Goal: Information Seeking & Learning: Learn about a topic

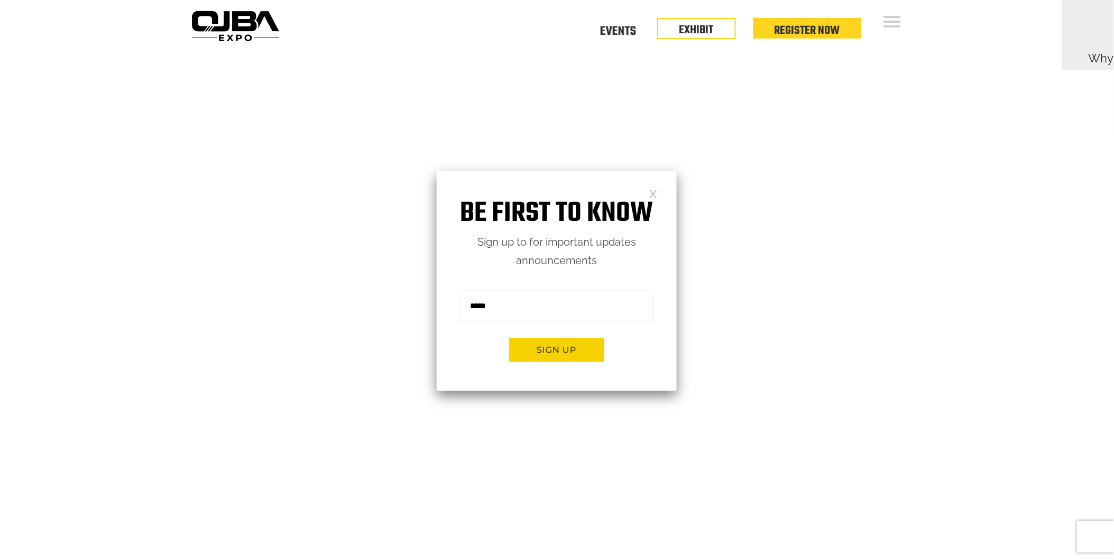
click at [654, 194] on link at bounding box center [653, 193] width 9 height 9
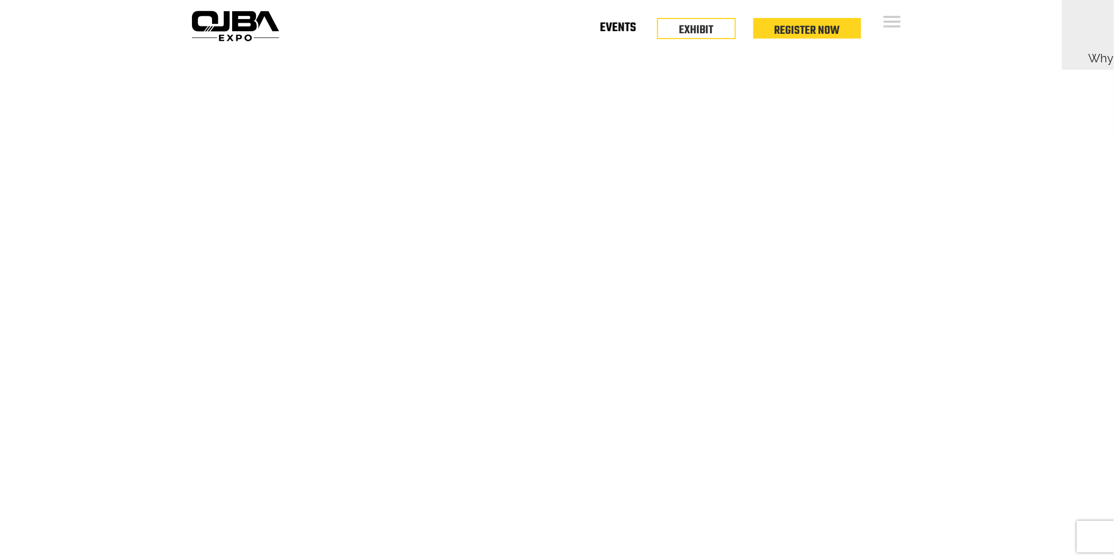
click at [622, 32] on link "Events" at bounding box center [618, 30] width 36 height 4
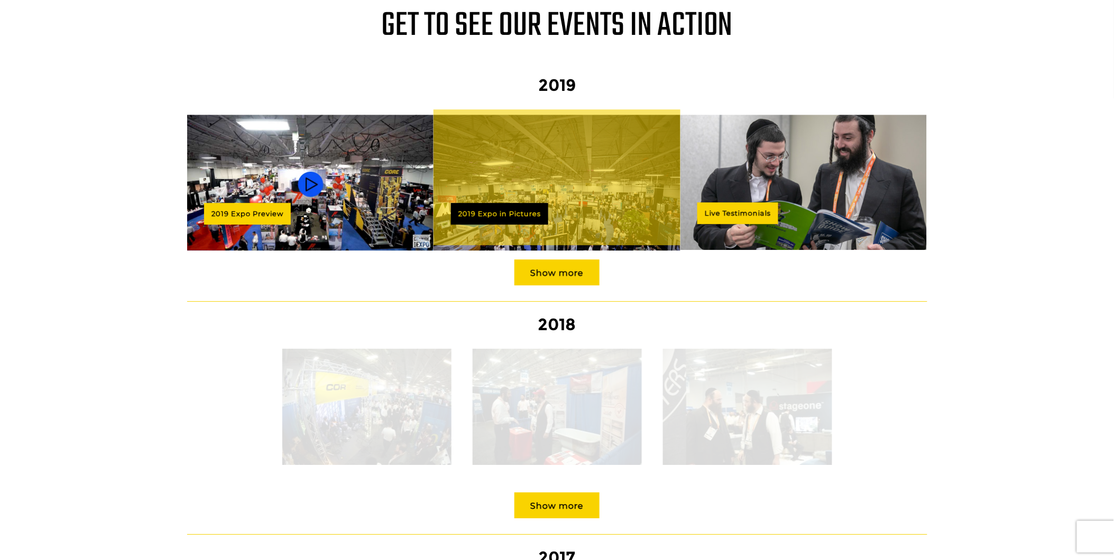
scroll to position [1018, 0]
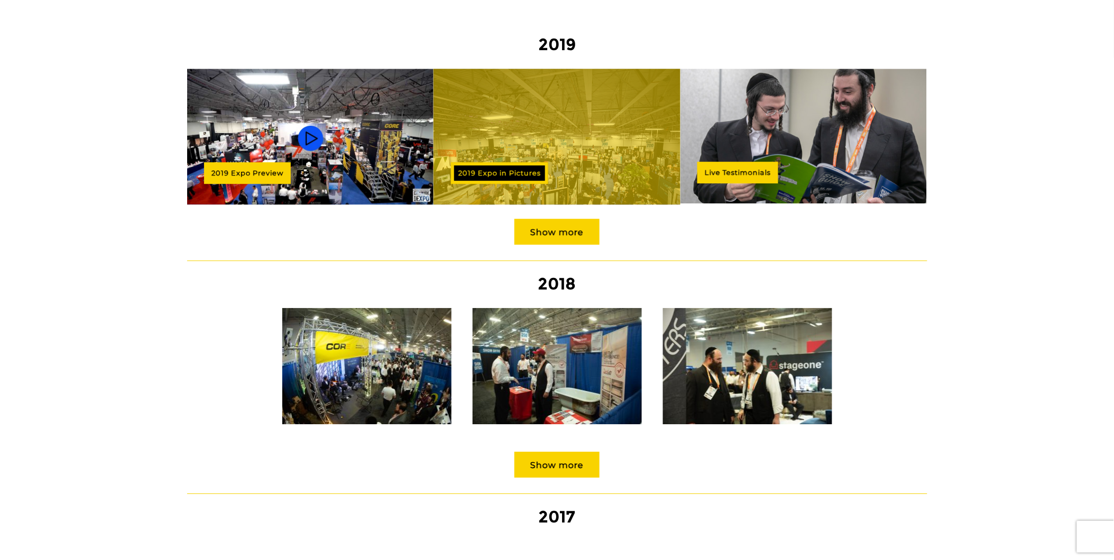
click at [481, 162] on link "2019 Expo in Pictures" at bounding box center [499, 173] width 97 height 22
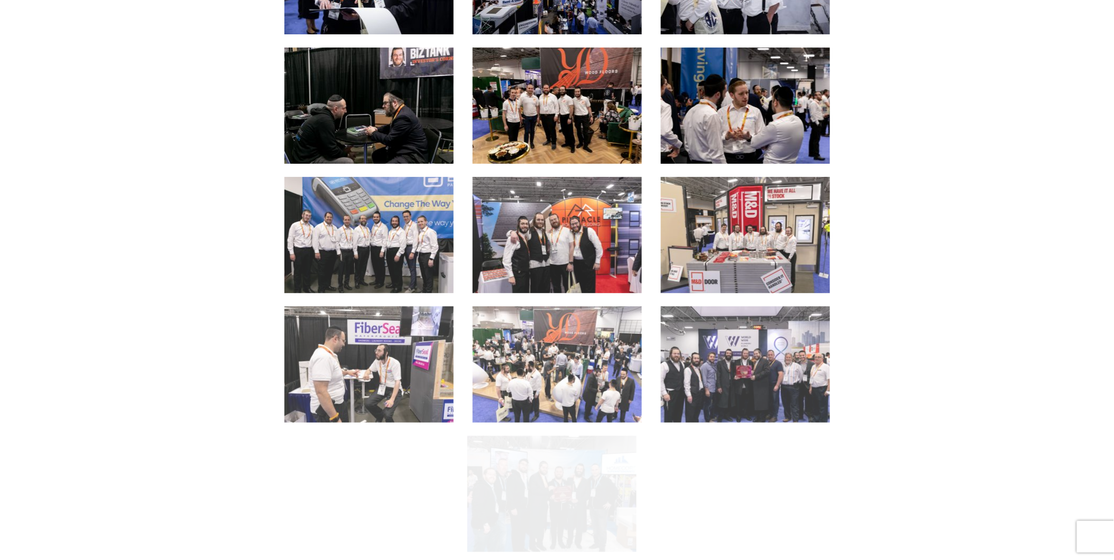
scroll to position [1567, 0]
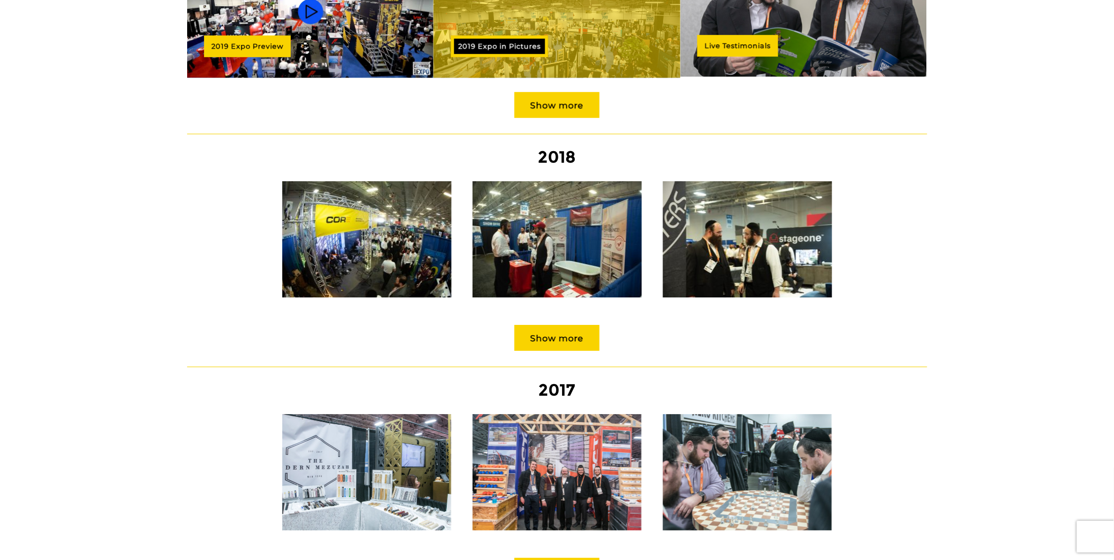
scroll to position [1253, 0]
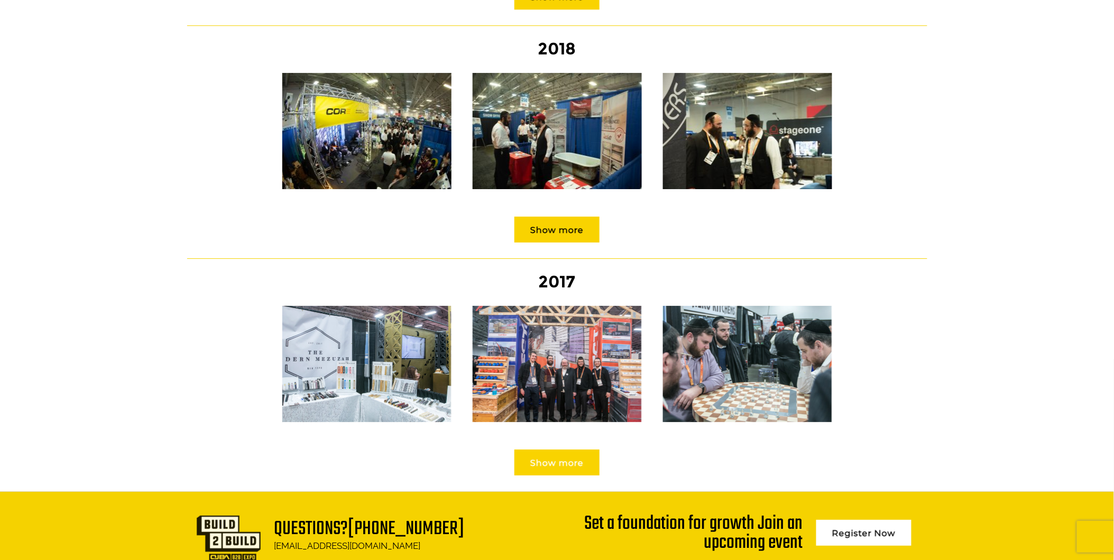
click at [556, 450] on link "Show more" at bounding box center [556, 463] width 85 height 26
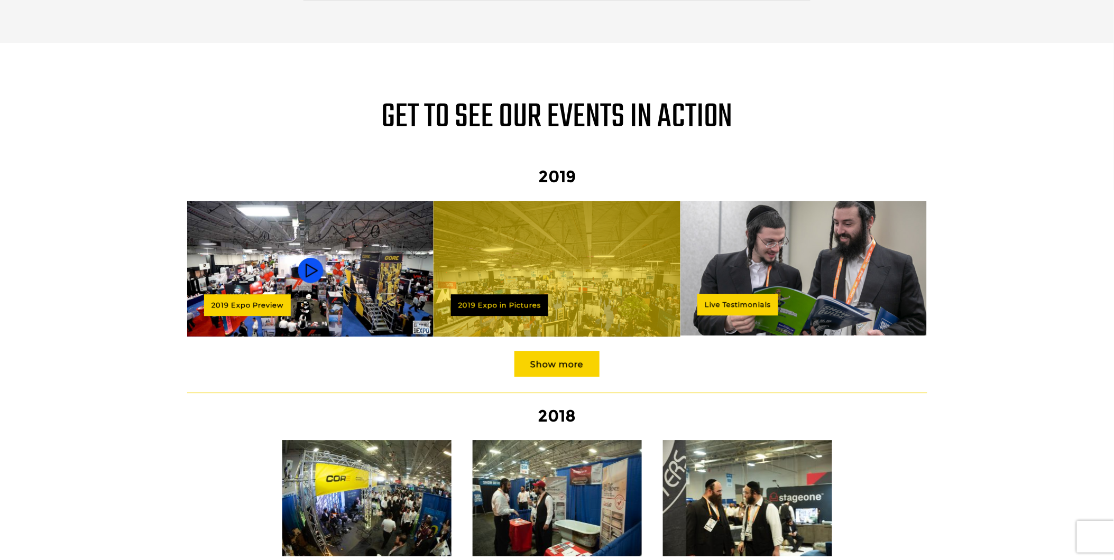
scroll to position [783, 0]
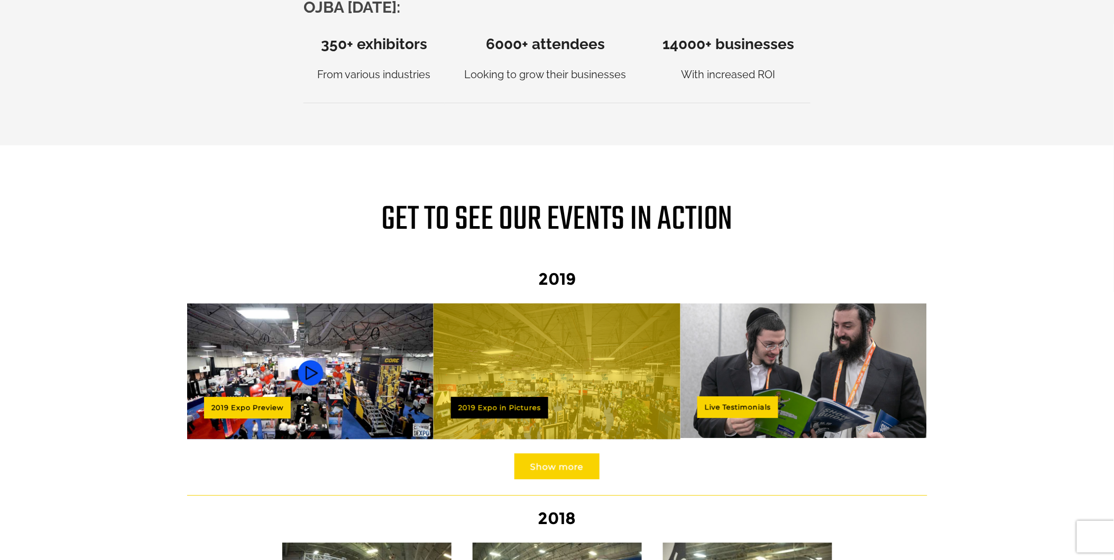
click at [554, 454] on link "Show more" at bounding box center [556, 467] width 85 height 26
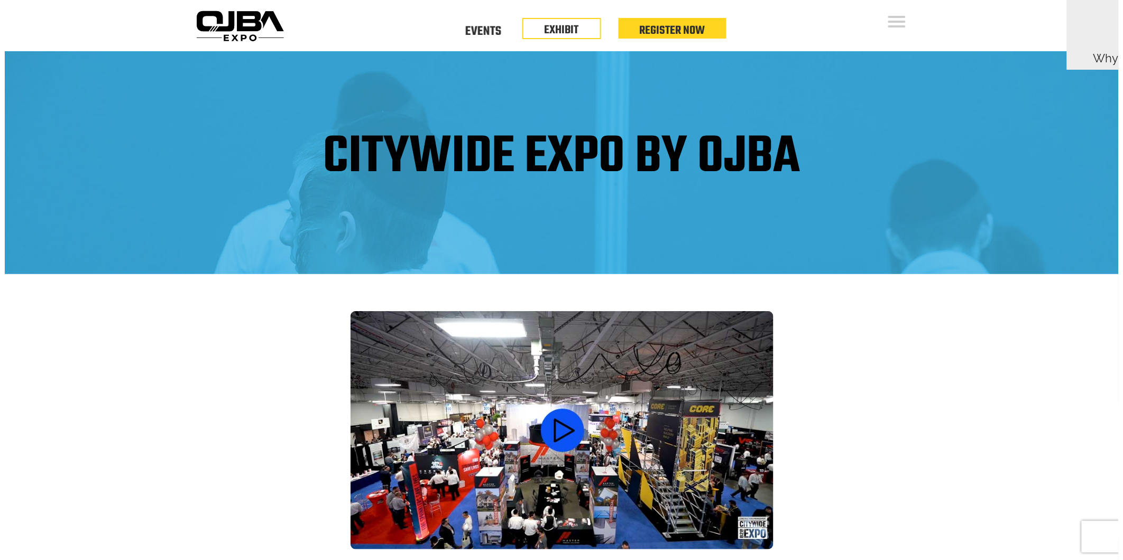
scroll to position [392, 0]
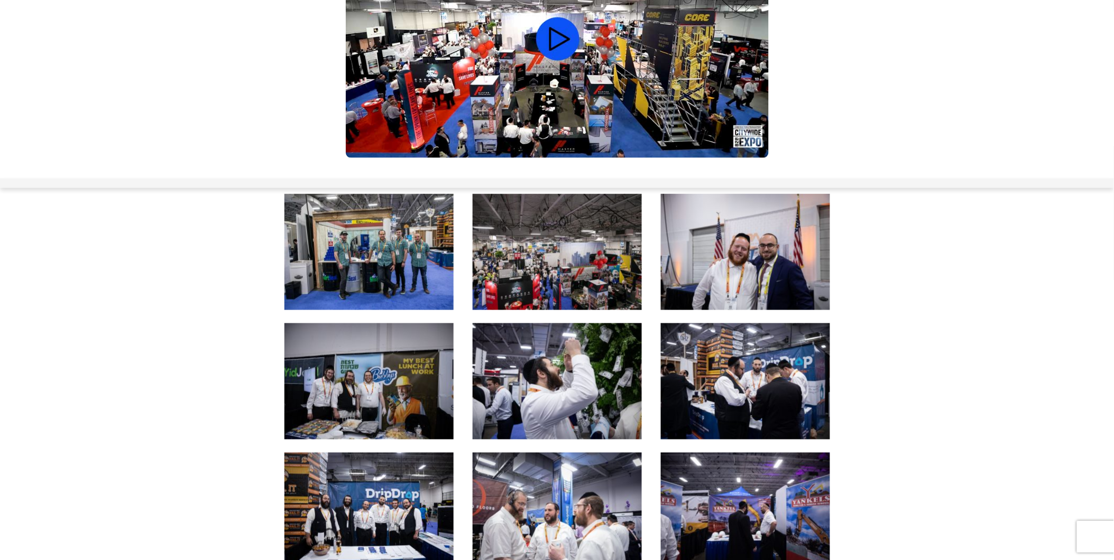
click at [392, 257] on img at bounding box center [368, 252] width 169 height 116
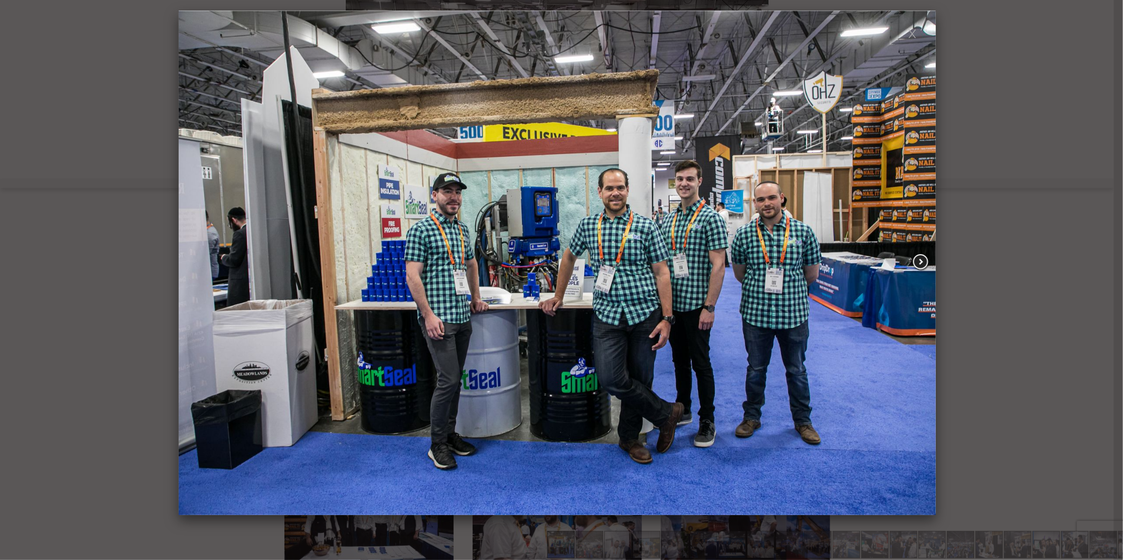
click at [918, 261] on span at bounding box center [920, 262] width 19 height 18
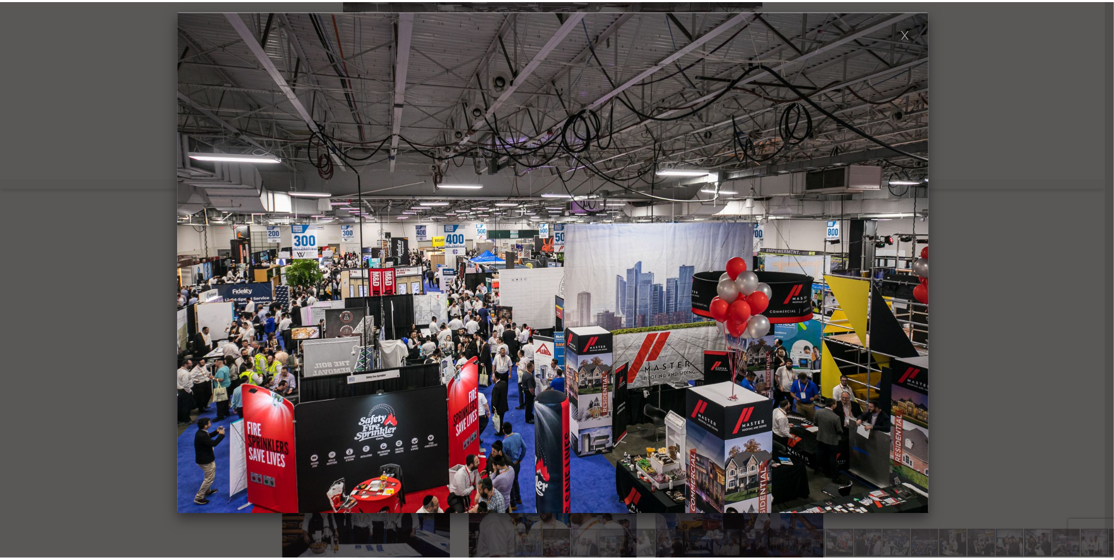
scroll to position [0, 0]
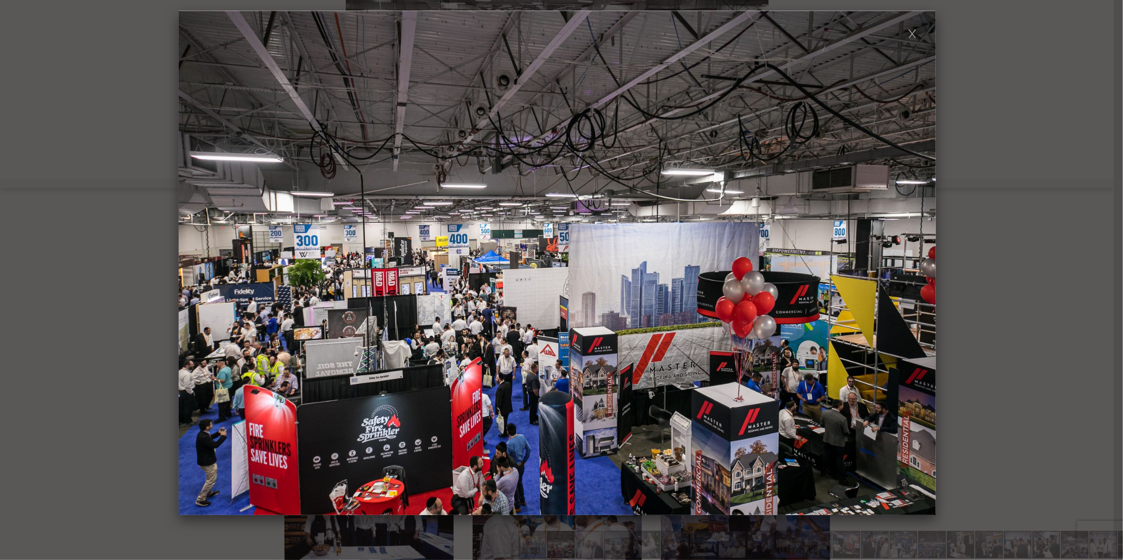
click at [918, 261] on span at bounding box center [920, 262] width 19 height 18
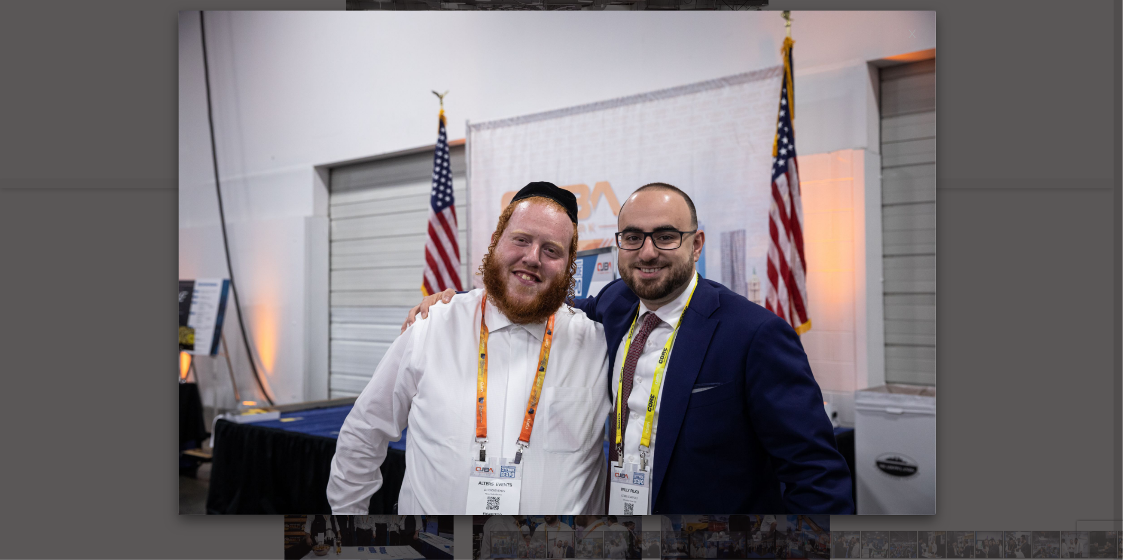
click at [918, 261] on span at bounding box center [920, 262] width 19 height 18
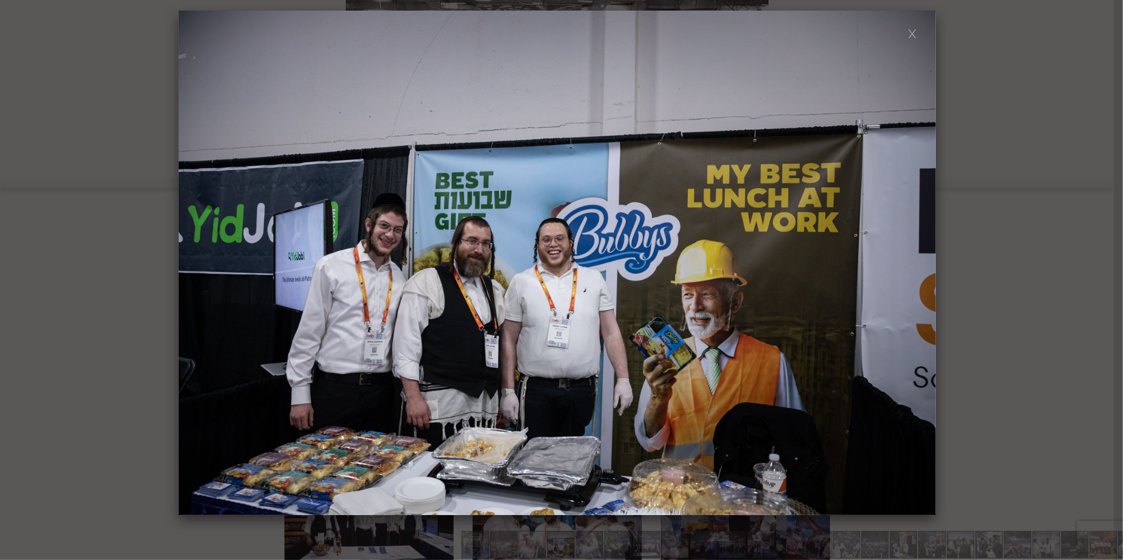
click at [918, 261] on span at bounding box center [920, 262] width 19 height 18
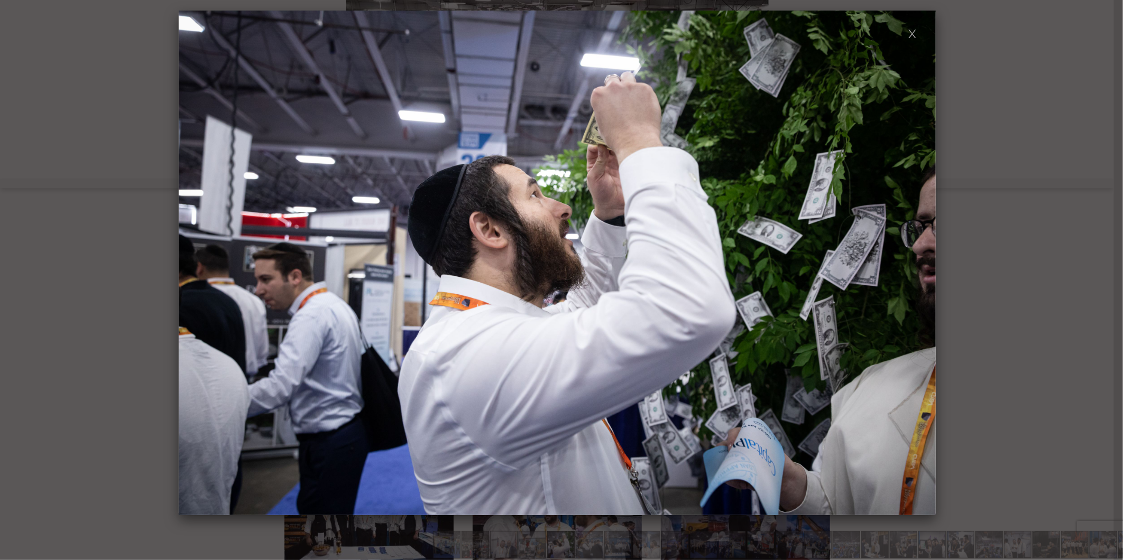
click at [918, 261] on span at bounding box center [920, 262] width 19 height 18
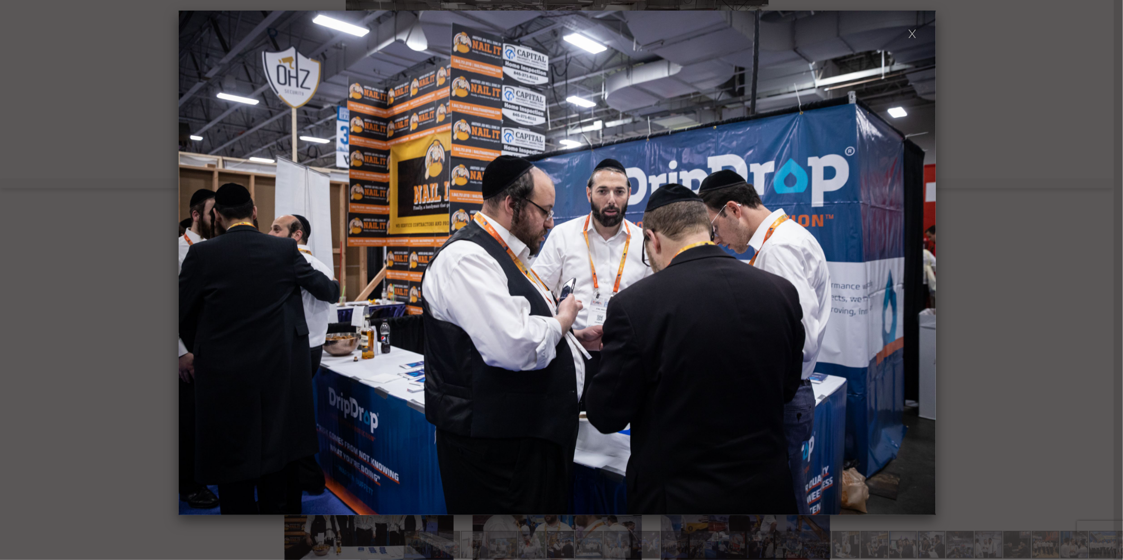
click at [918, 261] on span at bounding box center [920, 262] width 19 height 18
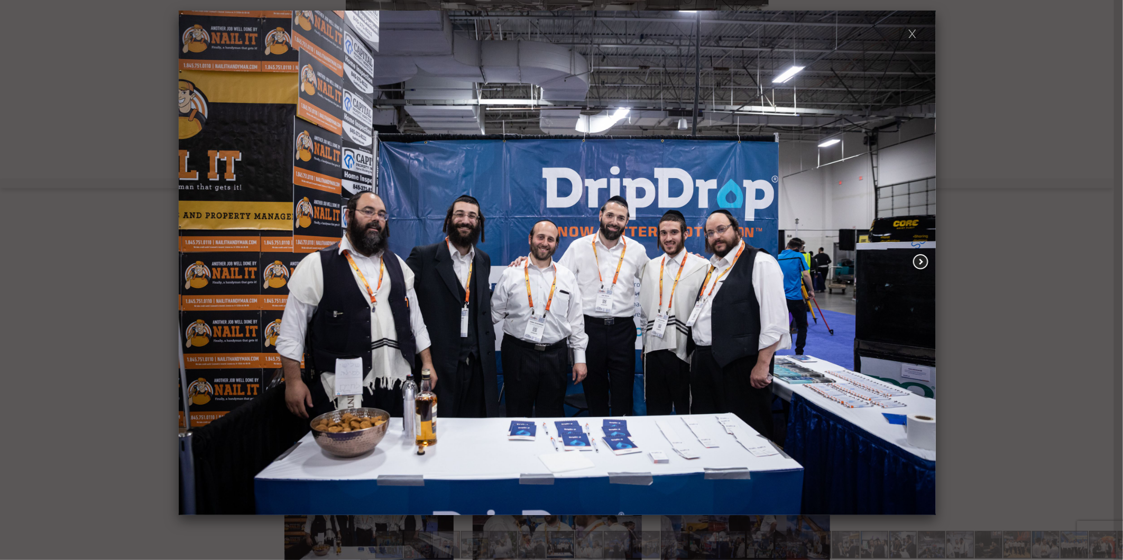
click at [925, 265] on span at bounding box center [920, 262] width 19 height 18
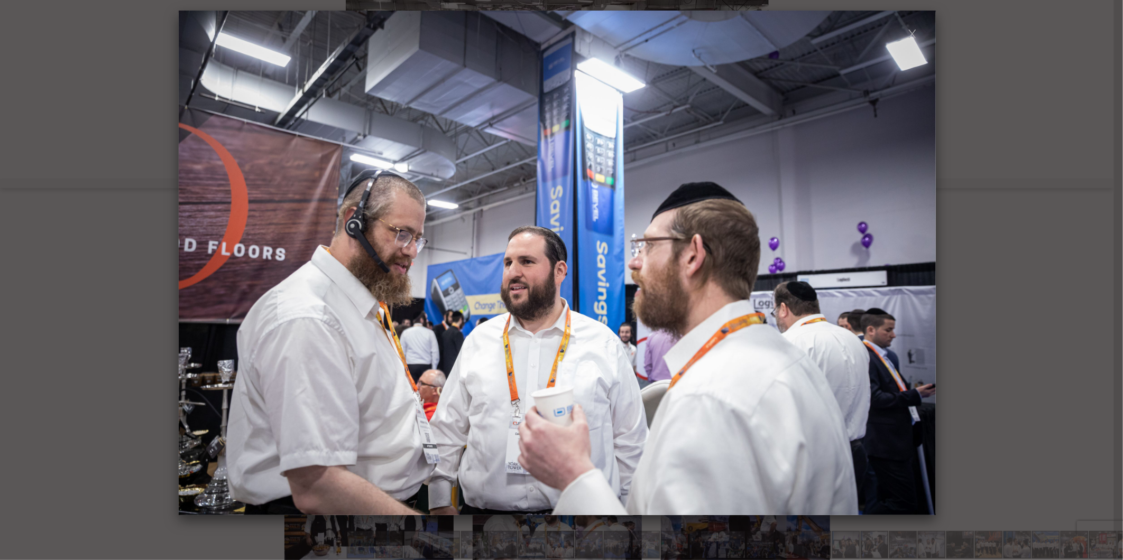
click at [925, 265] on span at bounding box center [920, 262] width 19 height 18
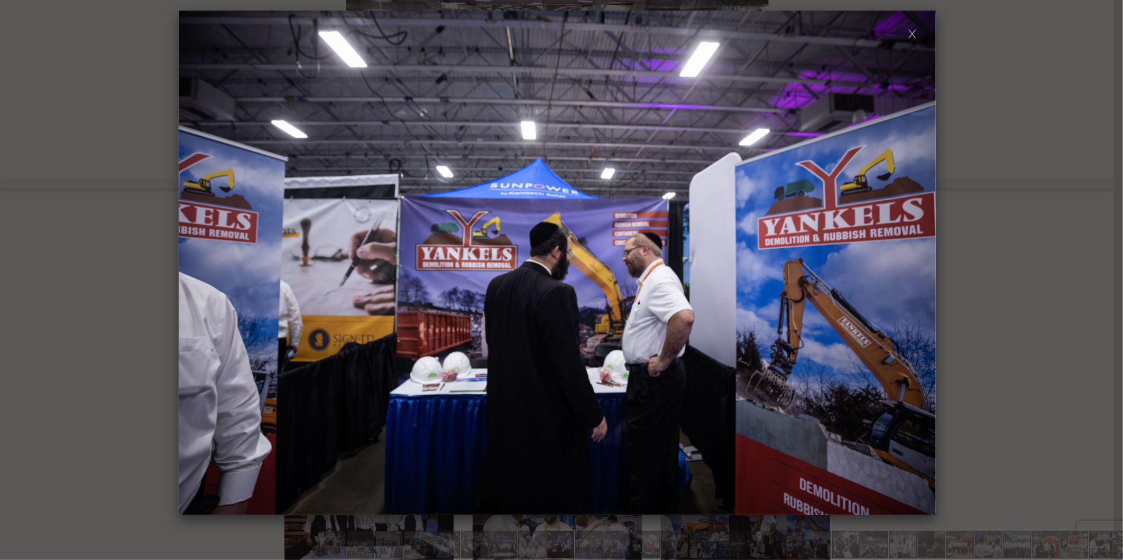
click at [925, 265] on span at bounding box center [920, 262] width 19 height 18
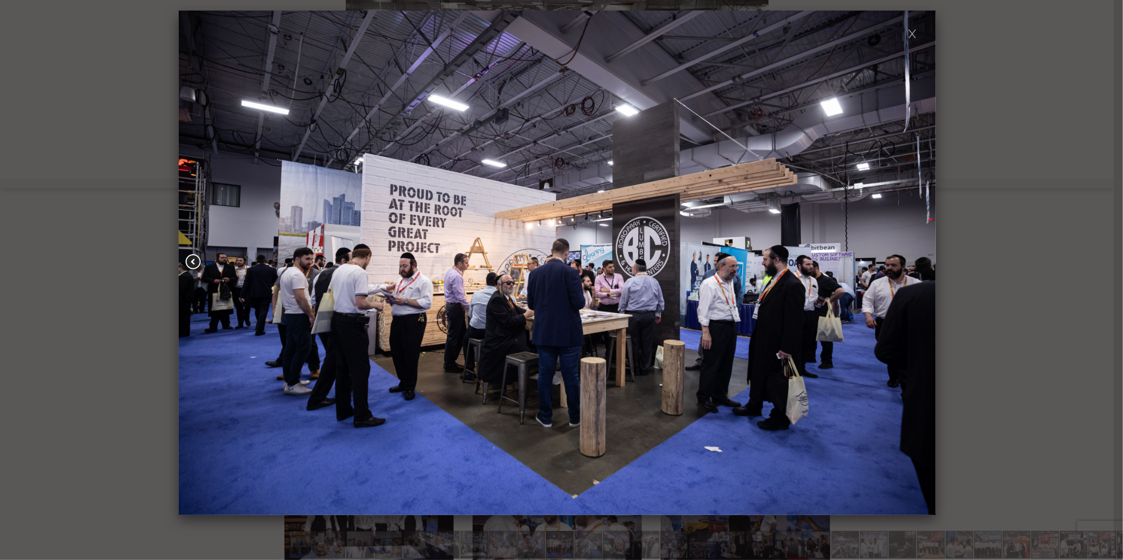
click at [195, 270] on span at bounding box center [193, 262] width 19 height 18
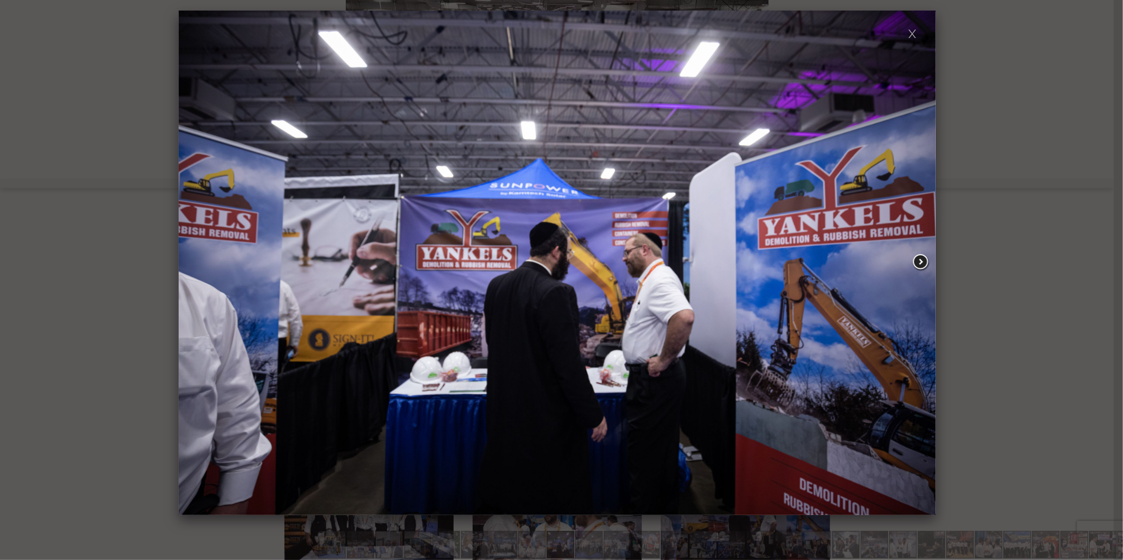
click at [922, 265] on span at bounding box center [920, 262] width 19 height 18
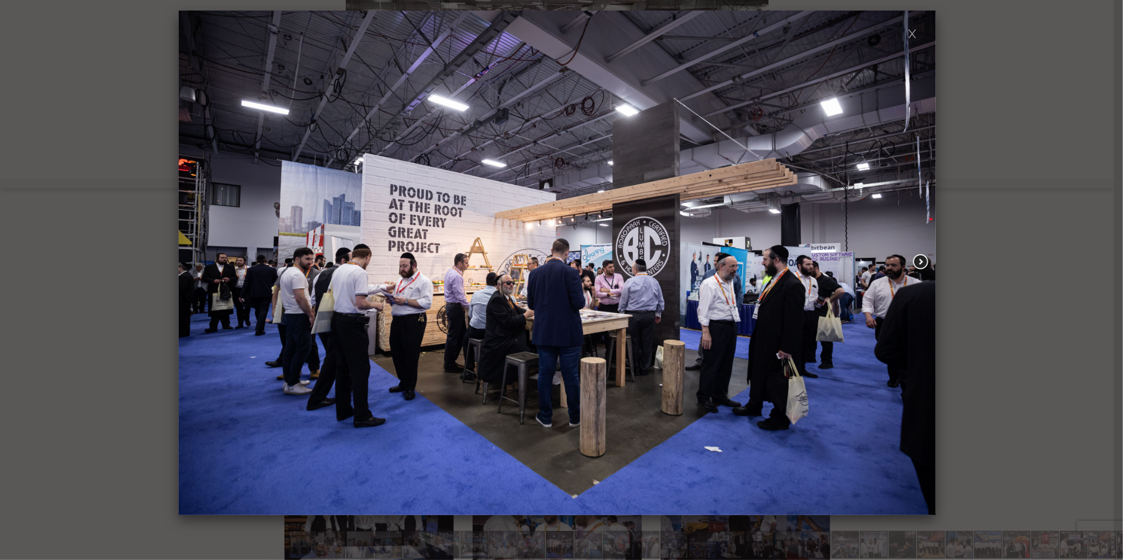
click at [922, 265] on span at bounding box center [920, 262] width 19 height 18
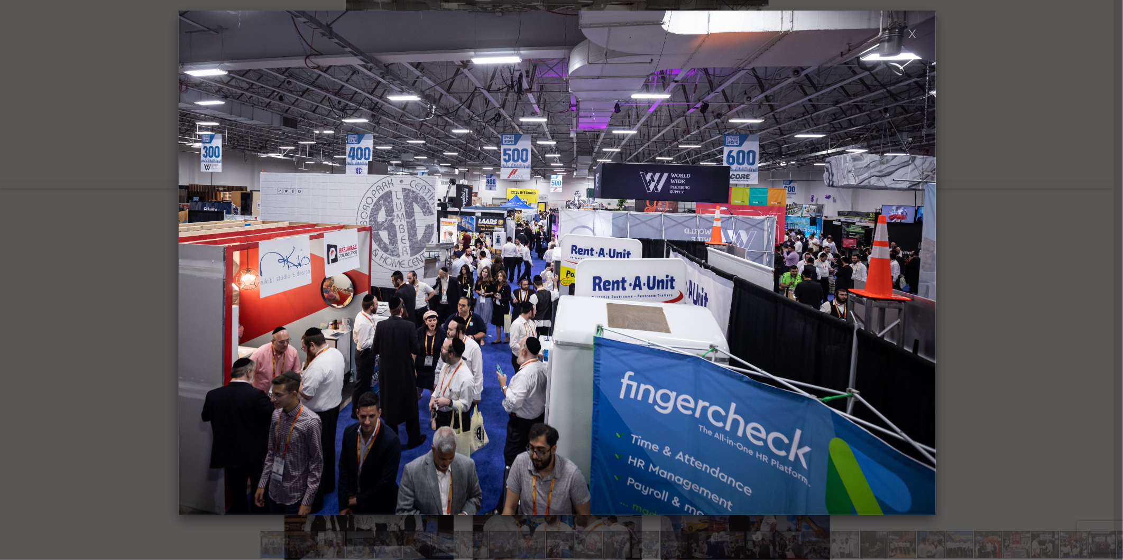
click at [922, 265] on span at bounding box center [920, 262] width 19 height 18
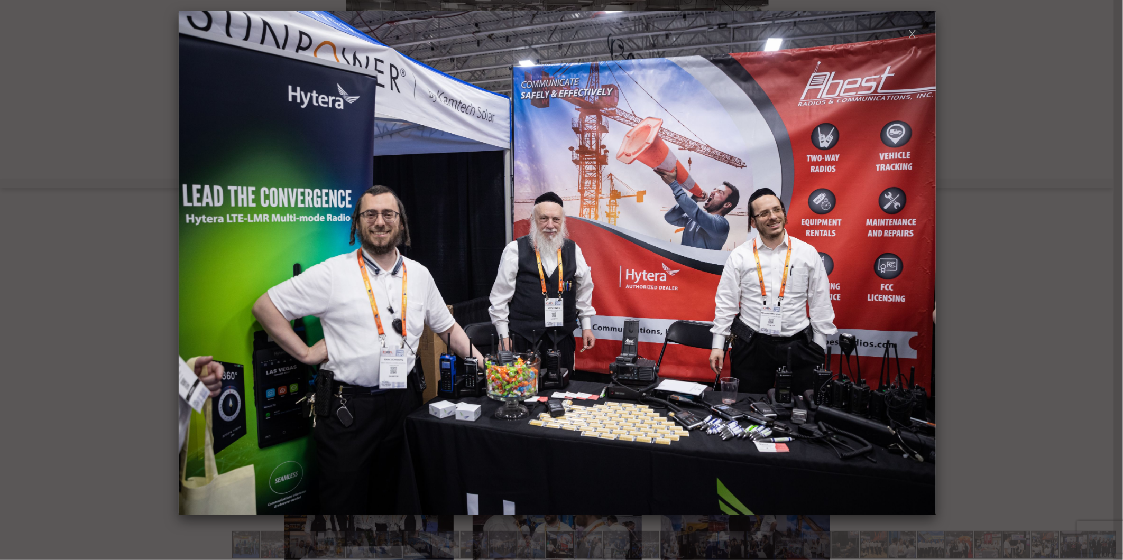
click at [922, 265] on span at bounding box center [920, 262] width 19 height 18
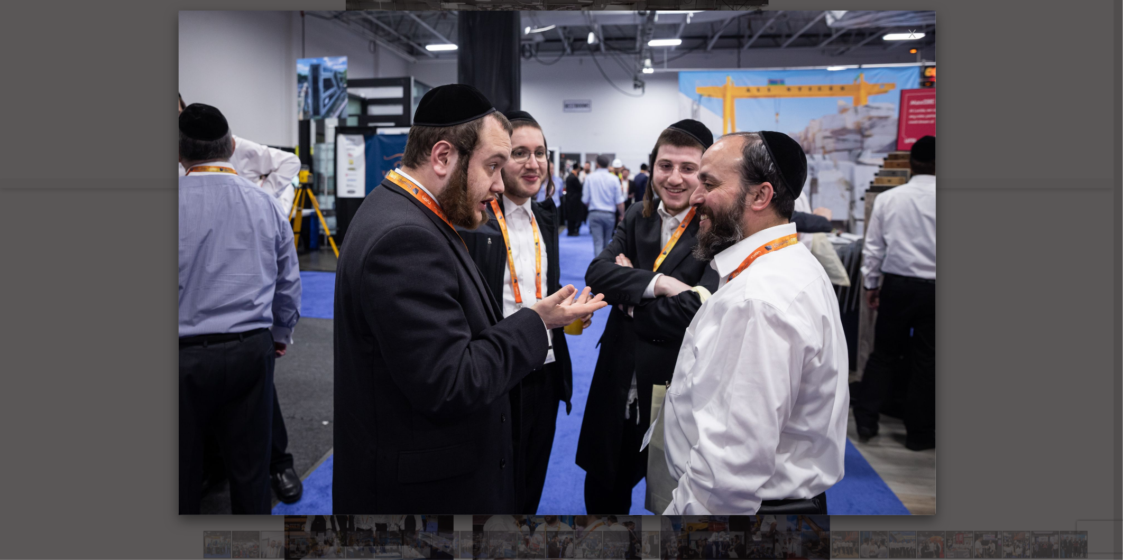
click at [922, 265] on span at bounding box center [920, 262] width 19 height 18
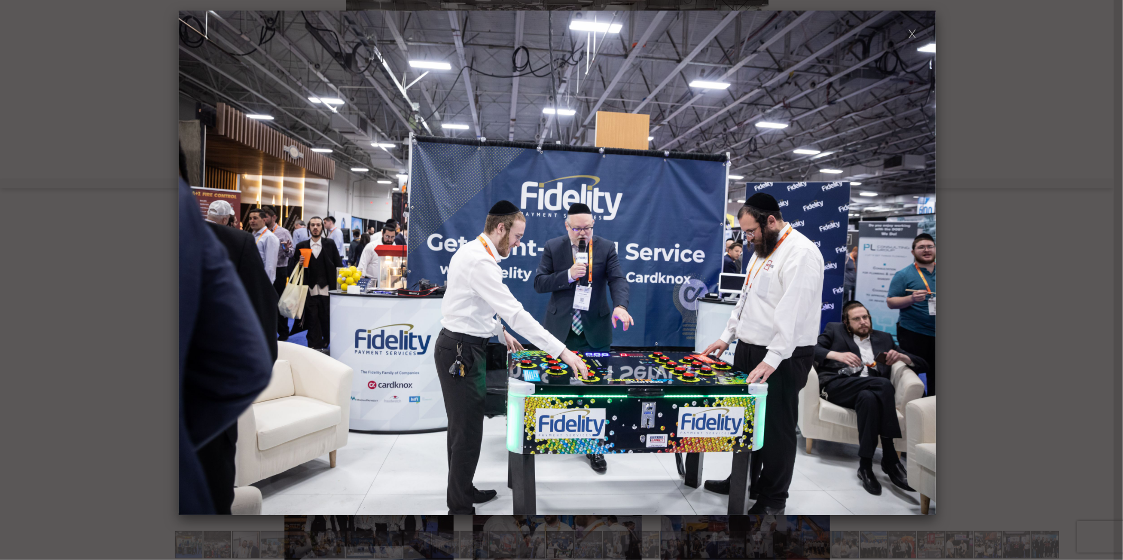
click at [922, 265] on span at bounding box center [920, 262] width 19 height 18
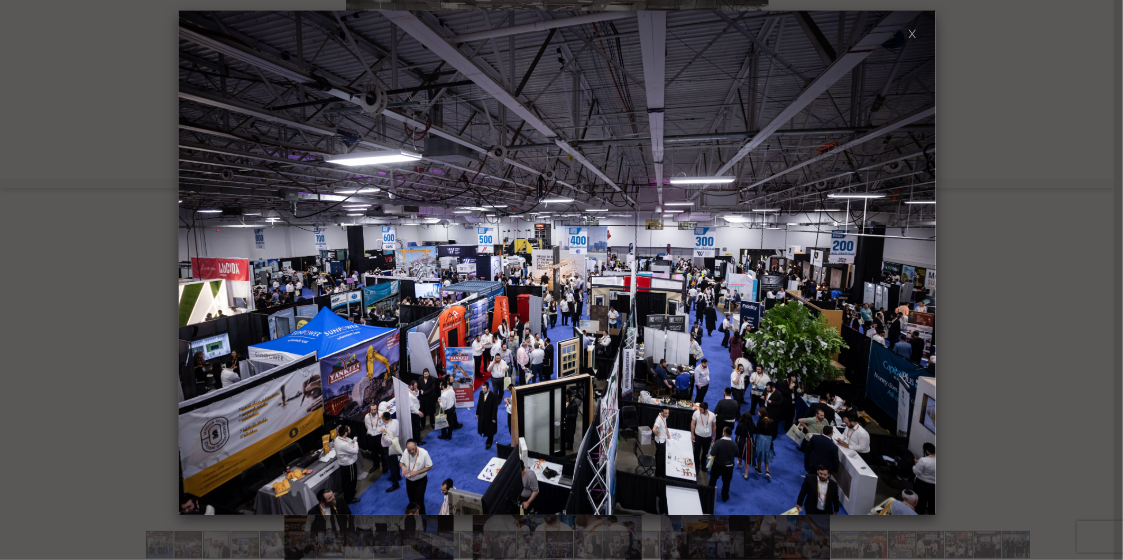
click at [922, 265] on span at bounding box center [920, 262] width 19 height 18
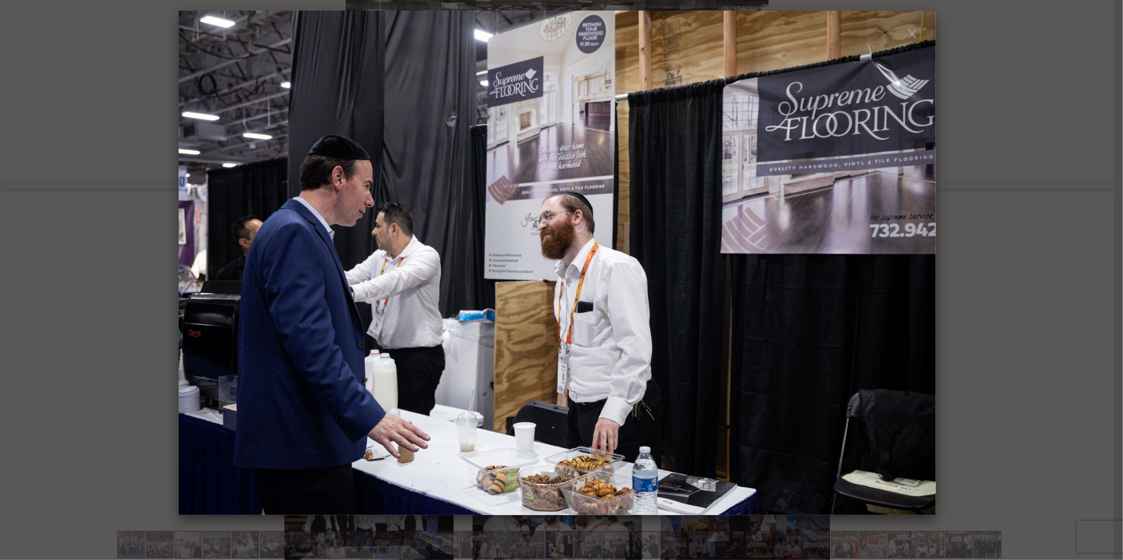
click at [922, 265] on span at bounding box center [920, 262] width 19 height 18
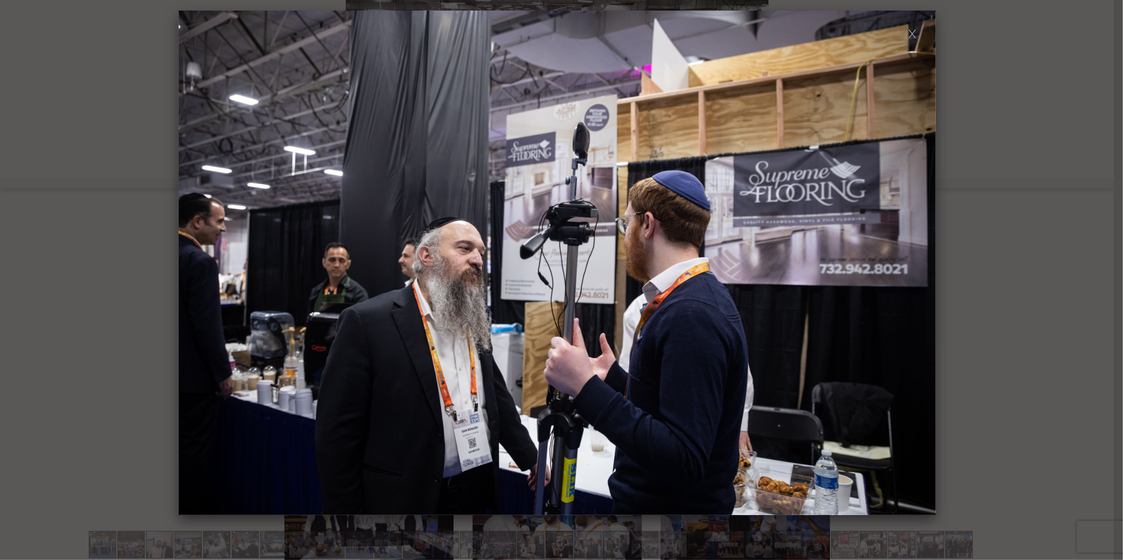
click at [922, 265] on span at bounding box center [920, 262] width 19 height 18
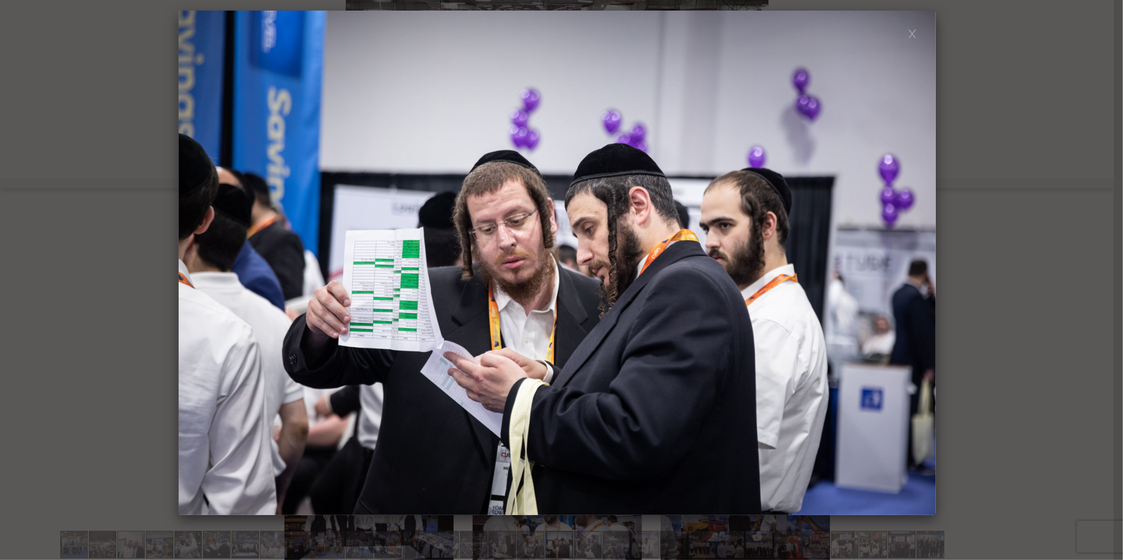
click at [922, 265] on span at bounding box center [920, 262] width 19 height 18
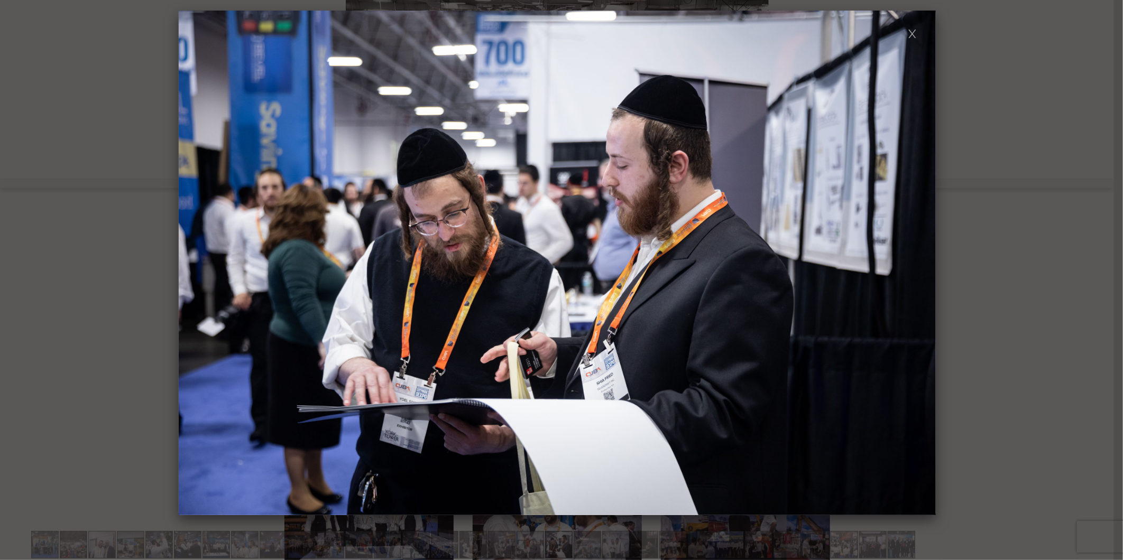
click at [922, 265] on span at bounding box center [920, 262] width 19 height 18
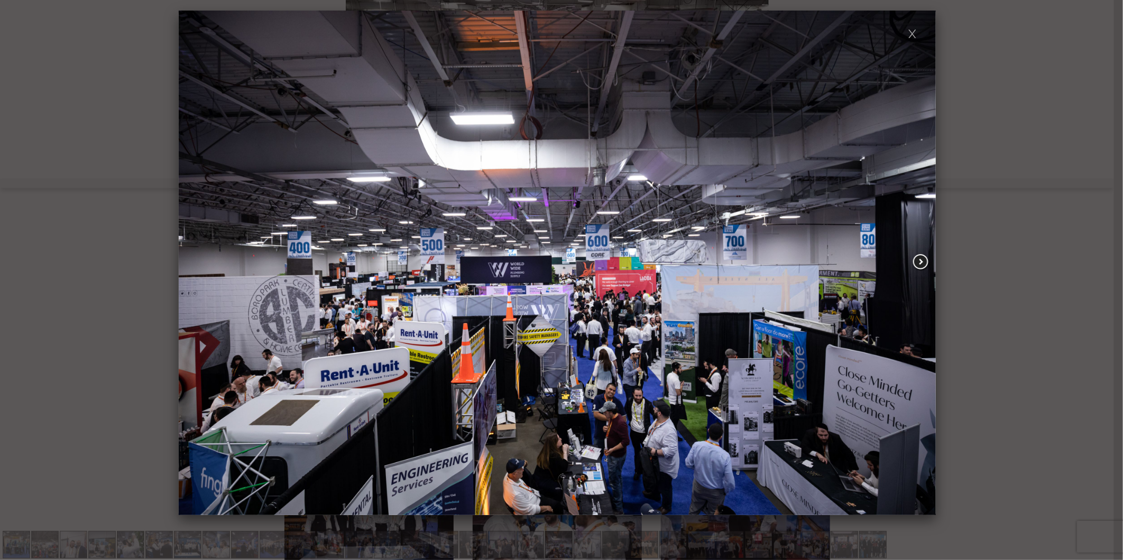
click at [920, 265] on span at bounding box center [920, 262] width 19 height 18
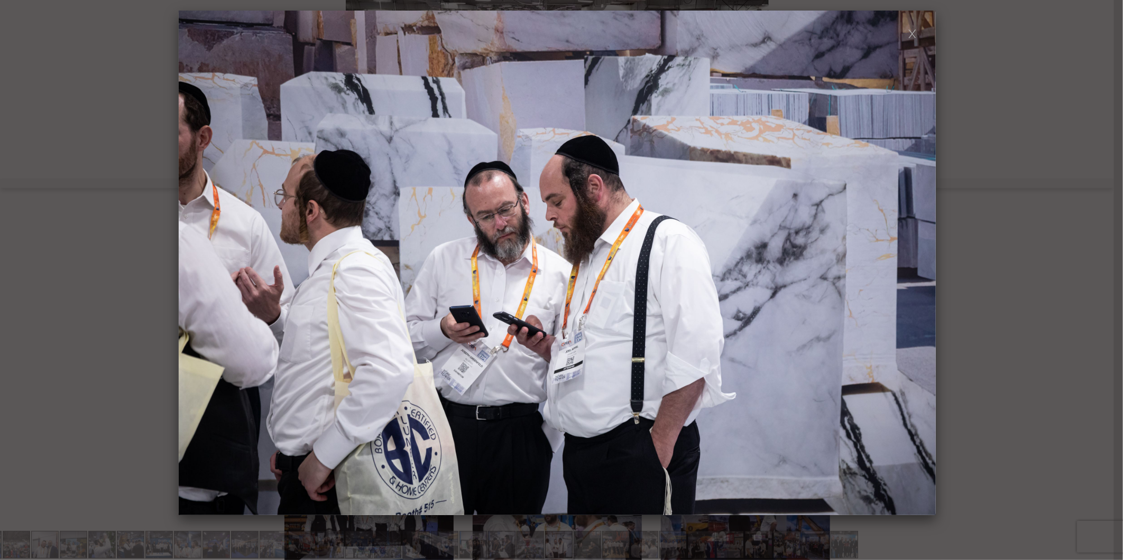
click at [920, 264] on span at bounding box center [920, 262] width 19 height 18
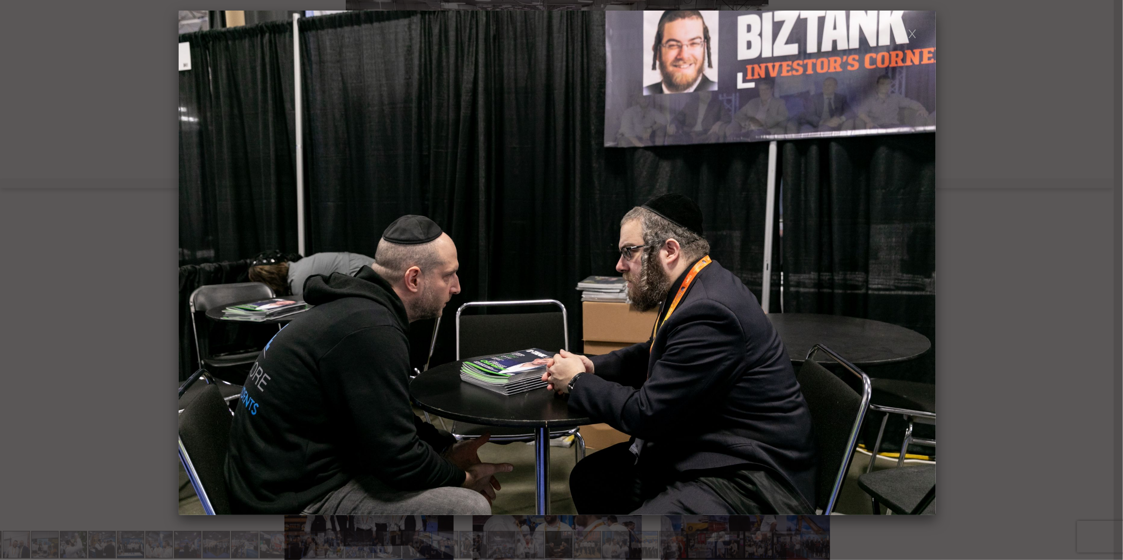
click at [920, 264] on span at bounding box center [920, 262] width 19 height 18
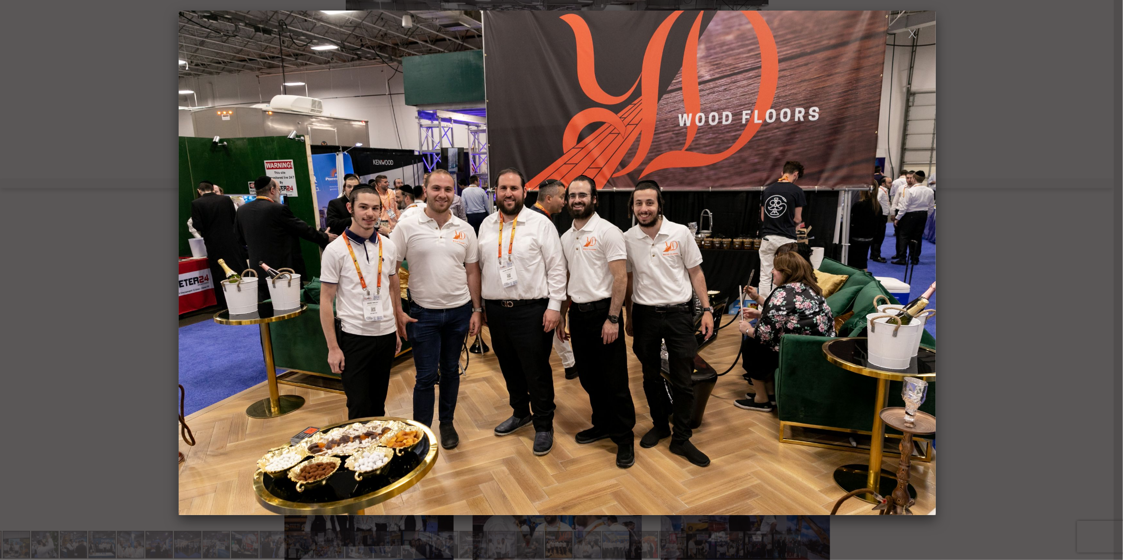
click at [920, 264] on span at bounding box center [920, 262] width 19 height 18
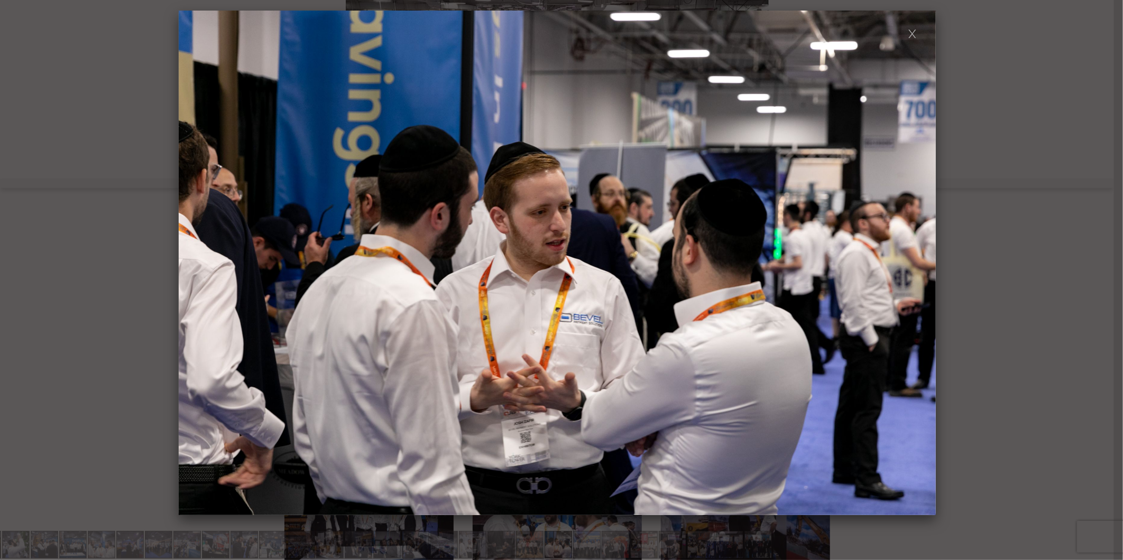
click at [920, 264] on span at bounding box center [920, 262] width 19 height 18
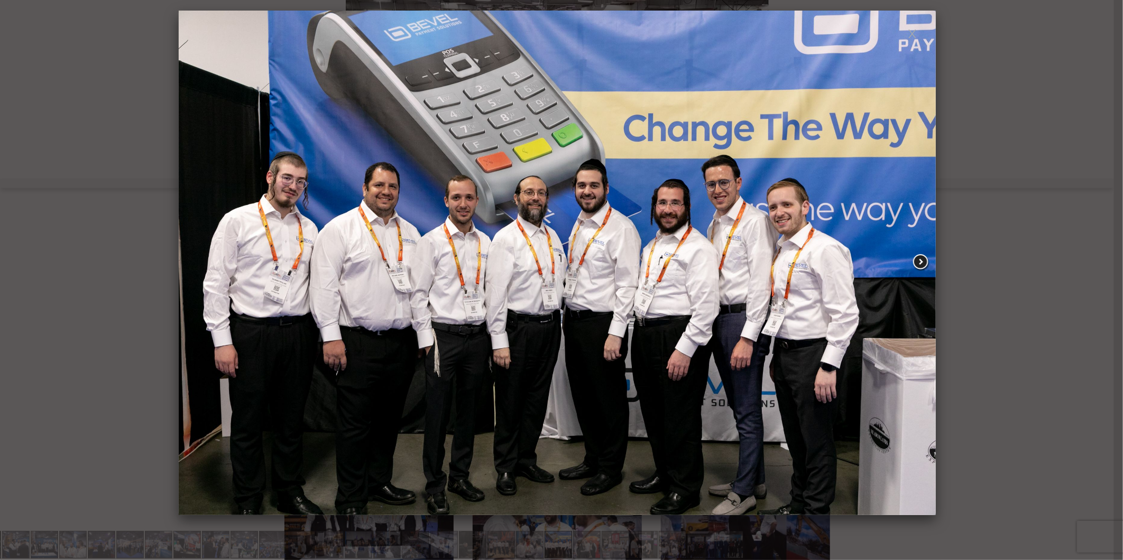
click at [914, 263] on span at bounding box center [920, 262] width 19 height 18
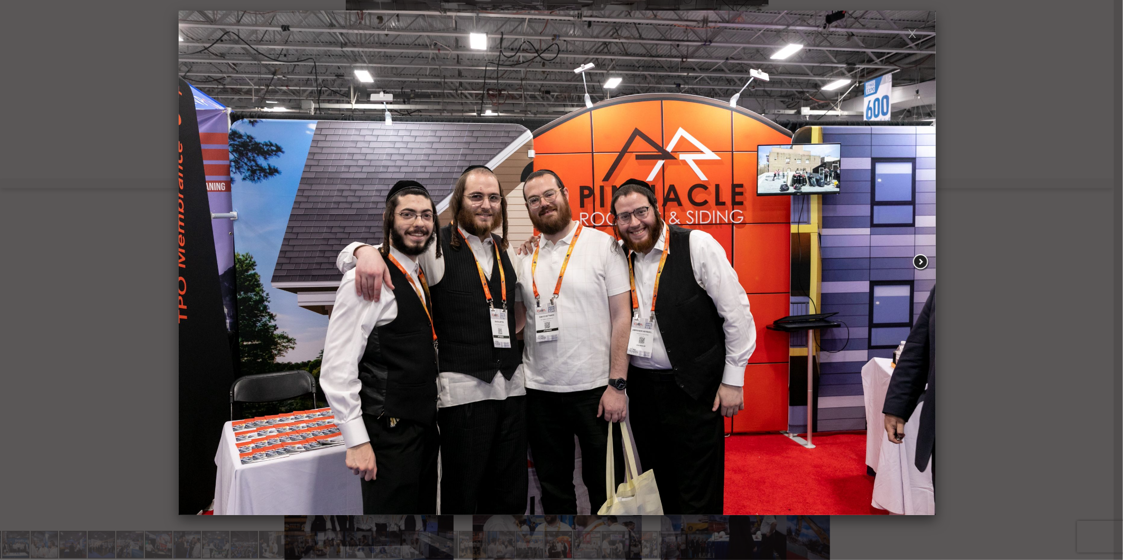
click at [915, 263] on span at bounding box center [920, 262] width 19 height 18
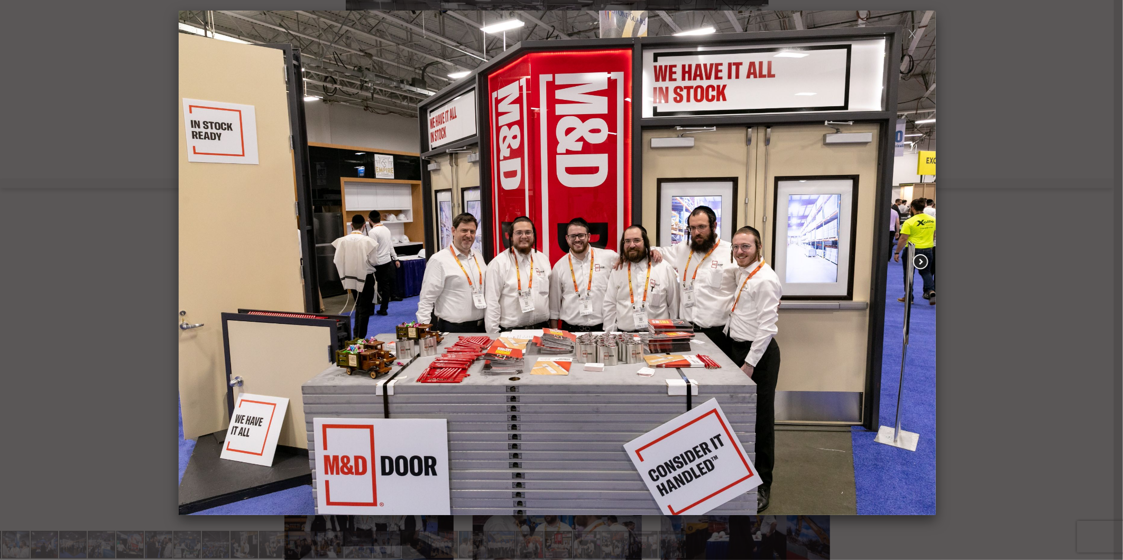
click at [920, 263] on span at bounding box center [920, 262] width 19 height 18
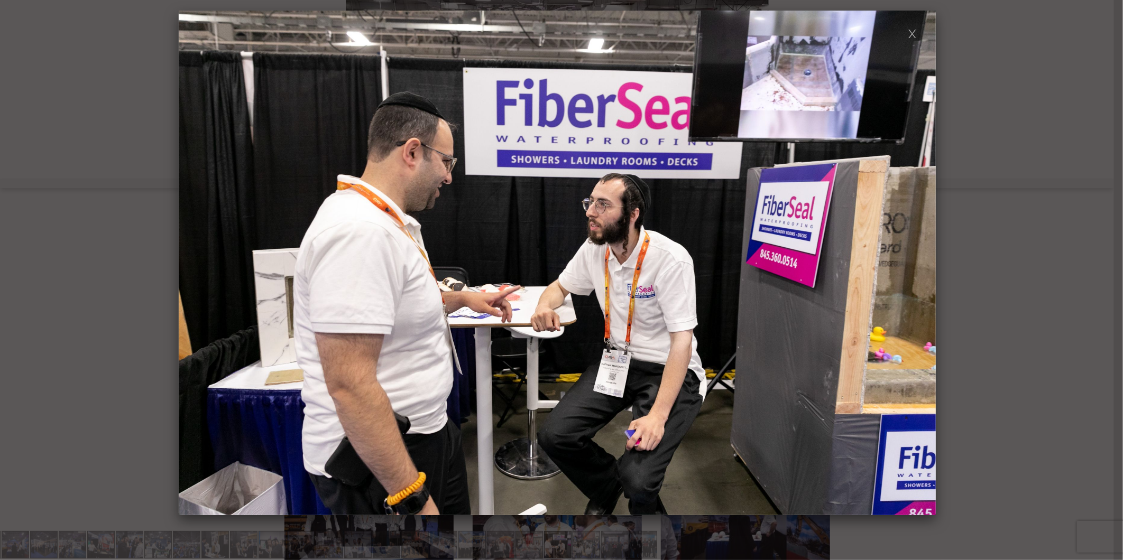
click at [920, 263] on span at bounding box center [920, 262] width 19 height 18
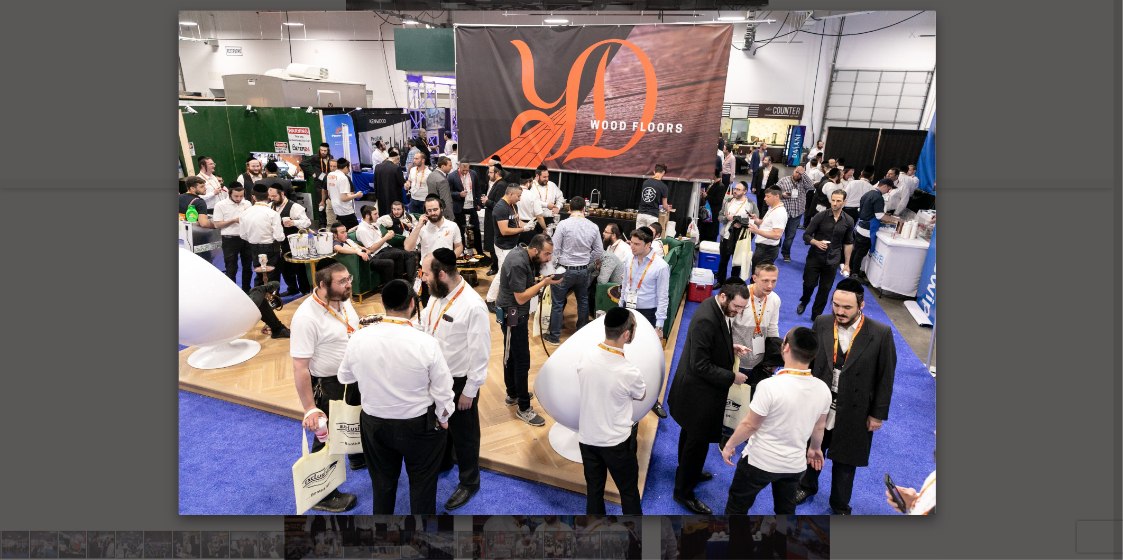
click at [920, 263] on span at bounding box center [920, 262] width 19 height 18
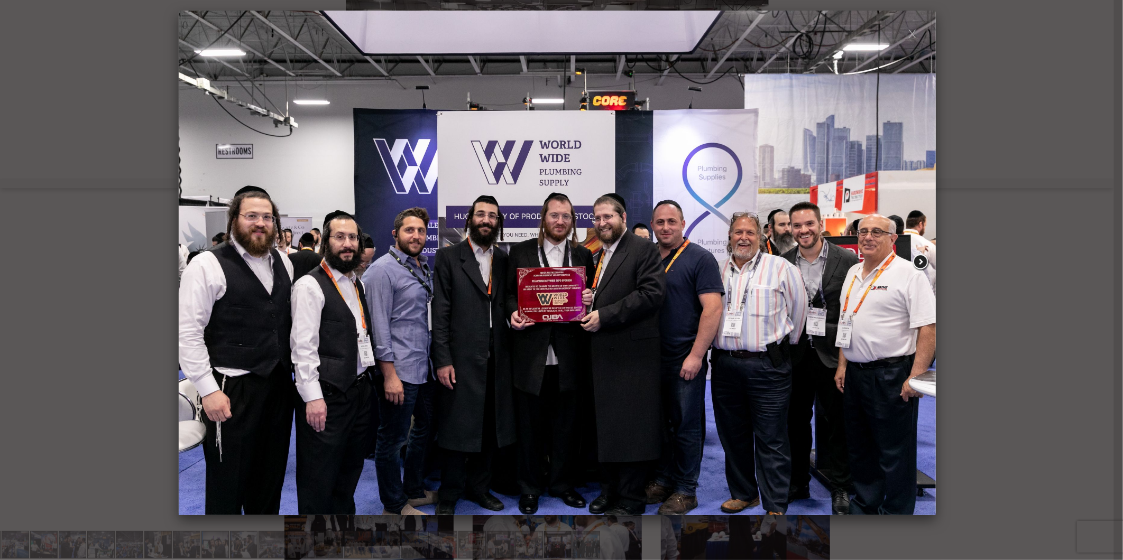
click at [922, 266] on span at bounding box center [920, 262] width 19 height 18
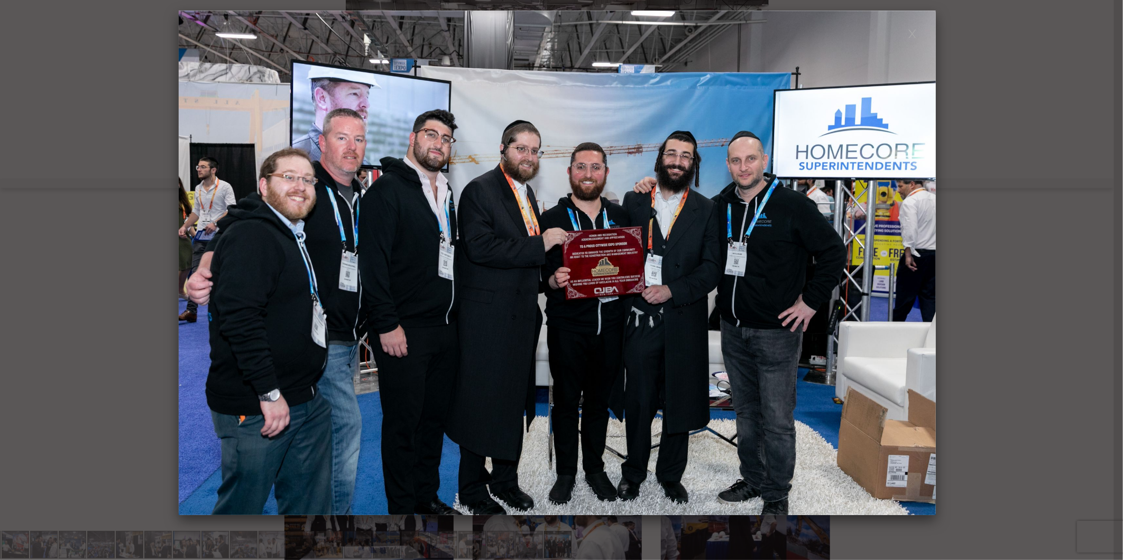
click at [922, 266] on span at bounding box center [920, 263] width 19 height 18
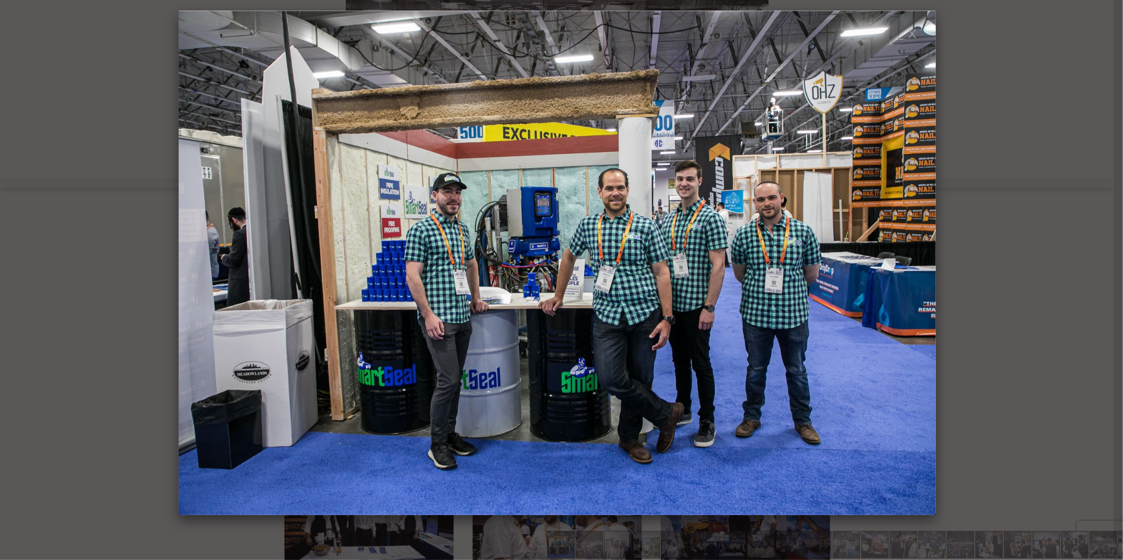
click at [922, 266] on span at bounding box center [920, 262] width 19 height 18
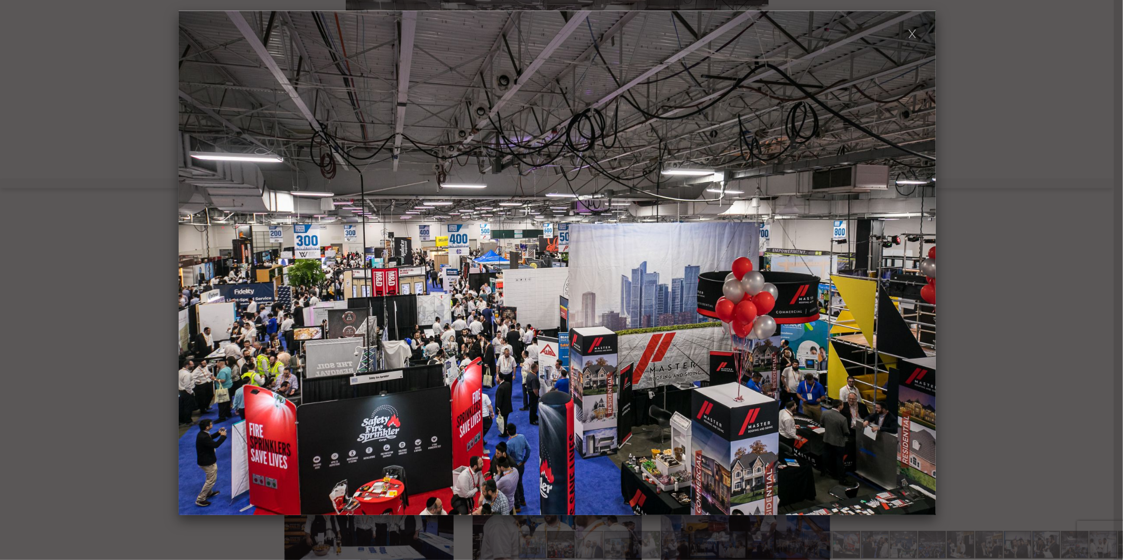
click at [922, 266] on span at bounding box center [920, 262] width 19 height 18
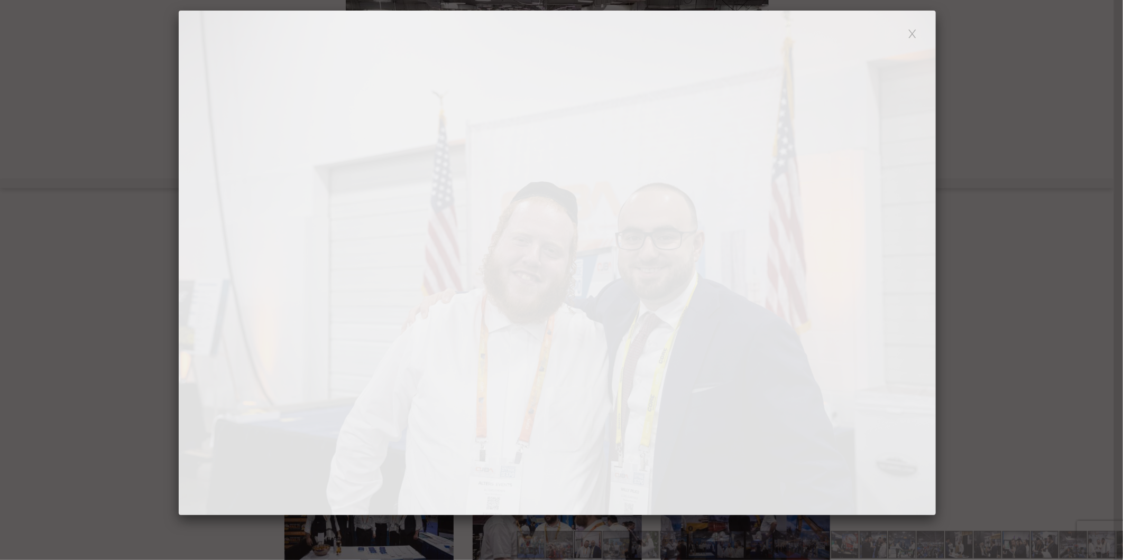
click at [922, 266] on span at bounding box center [920, 262] width 19 height 18
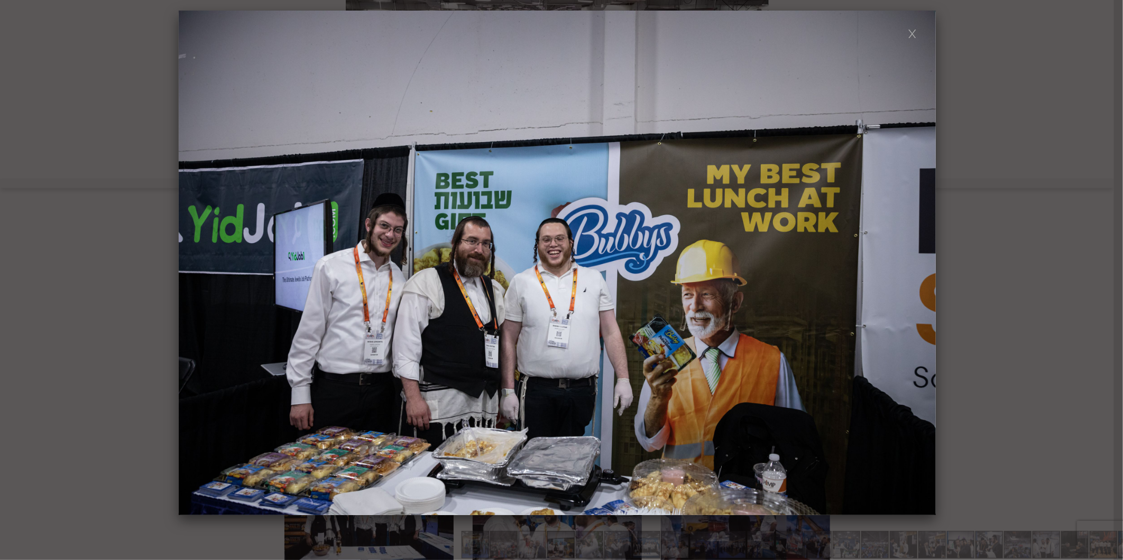
drag, startPoint x: 69, startPoint y: 17, endPoint x: 78, endPoint y: 19, distance: 9.1
click at [69, 17] on div at bounding box center [561, 280] width 1123 height 560
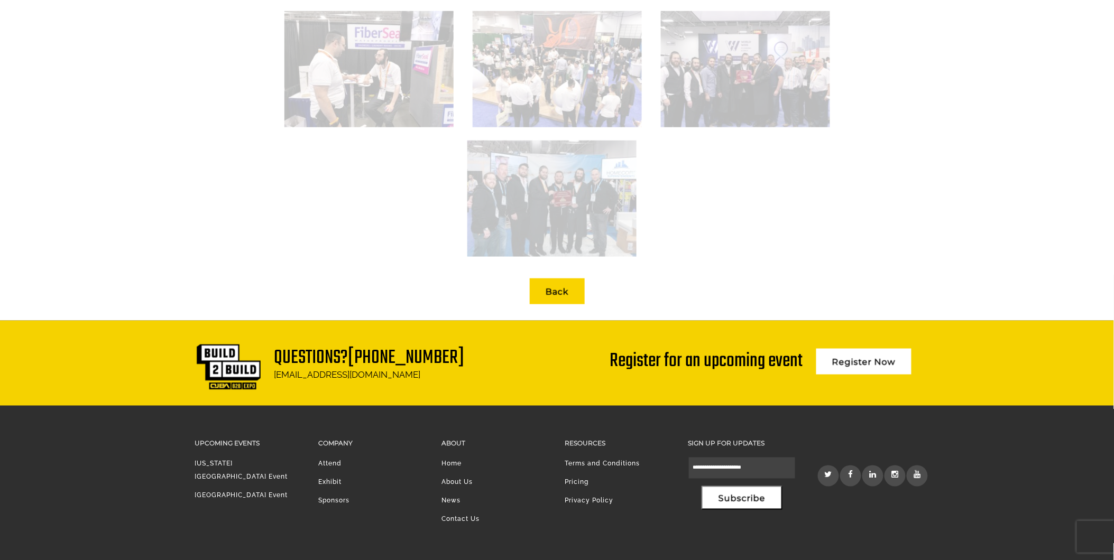
scroll to position [1783, 0]
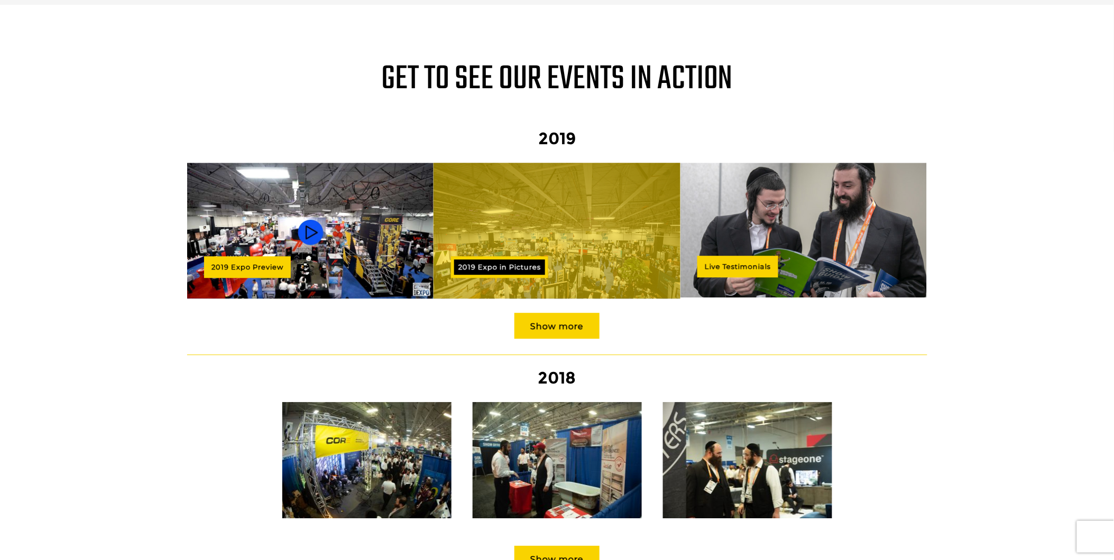
scroll to position [900, 0]
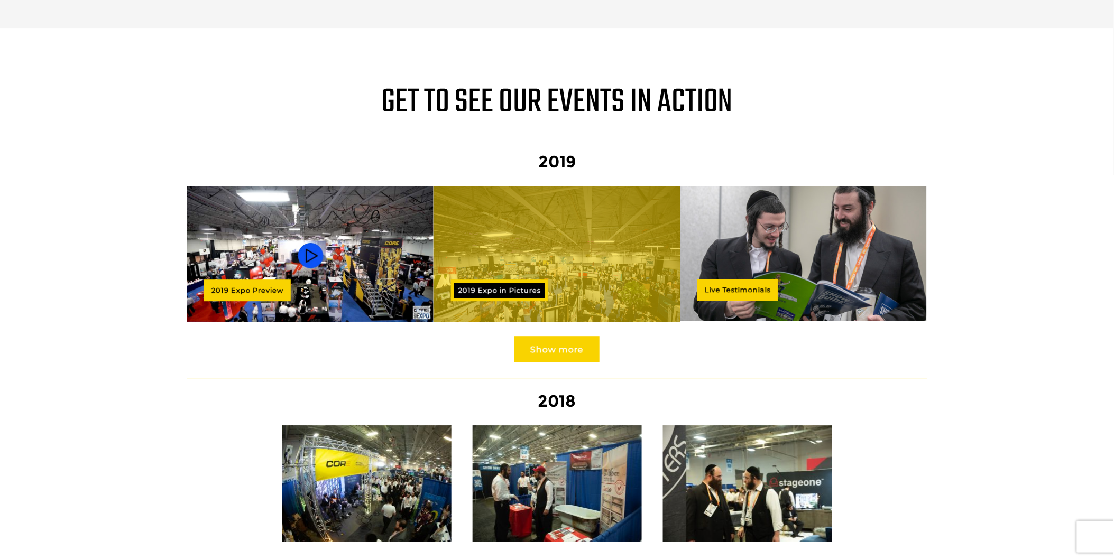
click at [574, 336] on link "Show more" at bounding box center [556, 349] width 85 height 26
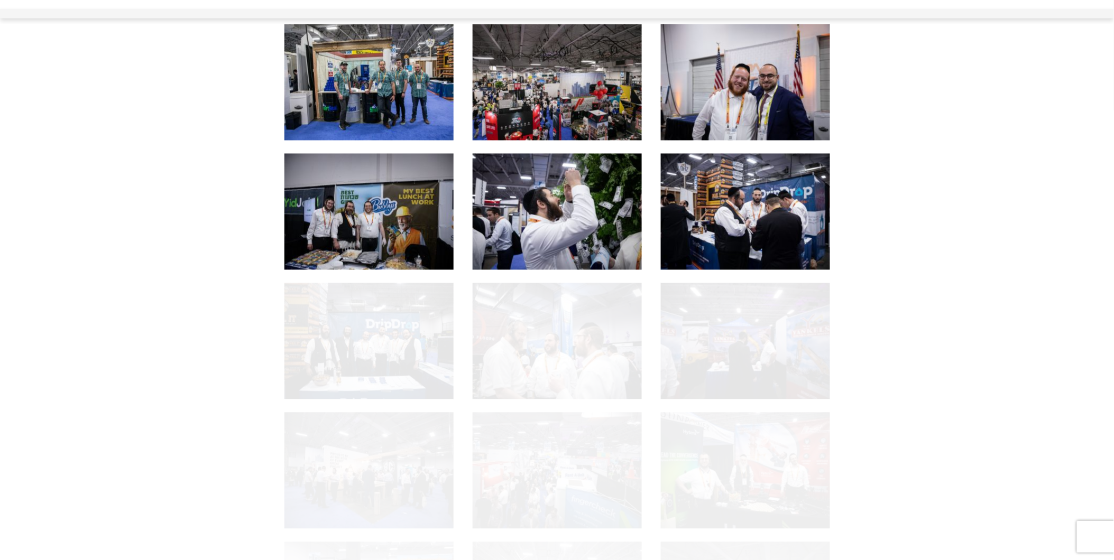
scroll to position [705, 0]
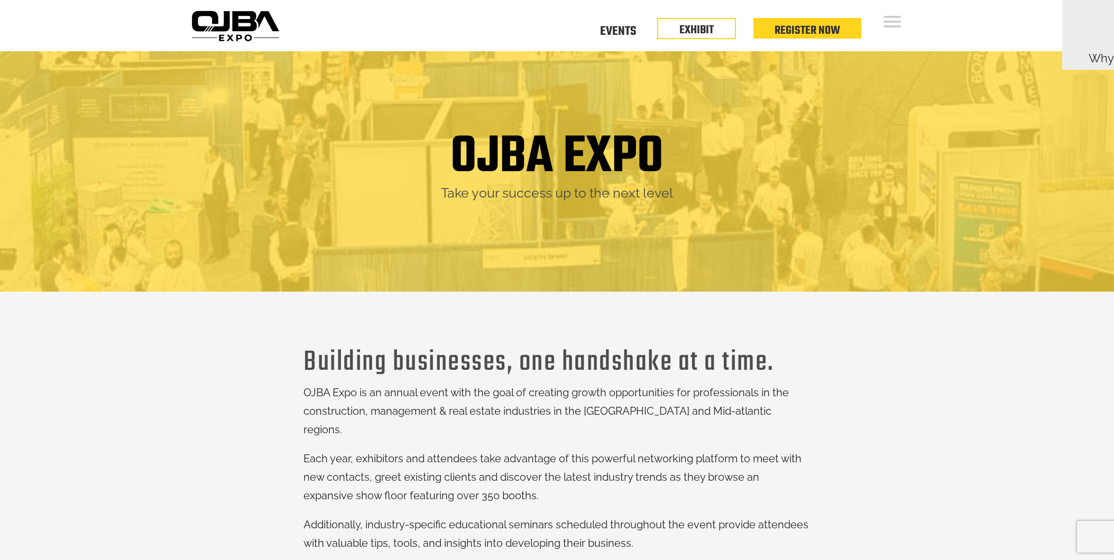
scroll to position [900, 0]
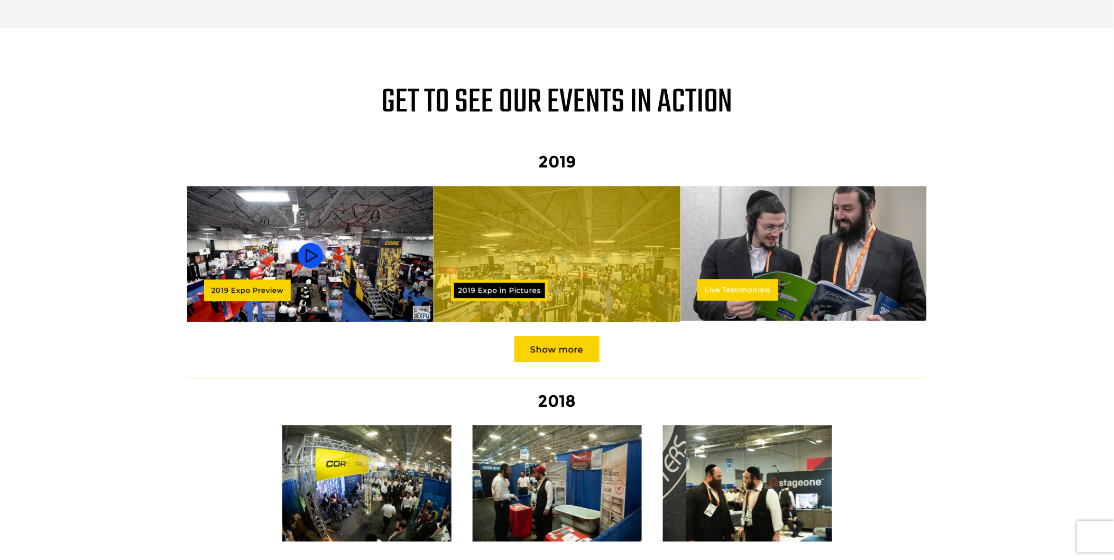
click at [744, 279] on link "Live Testimonials" at bounding box center [737, 290] width 81 height 22
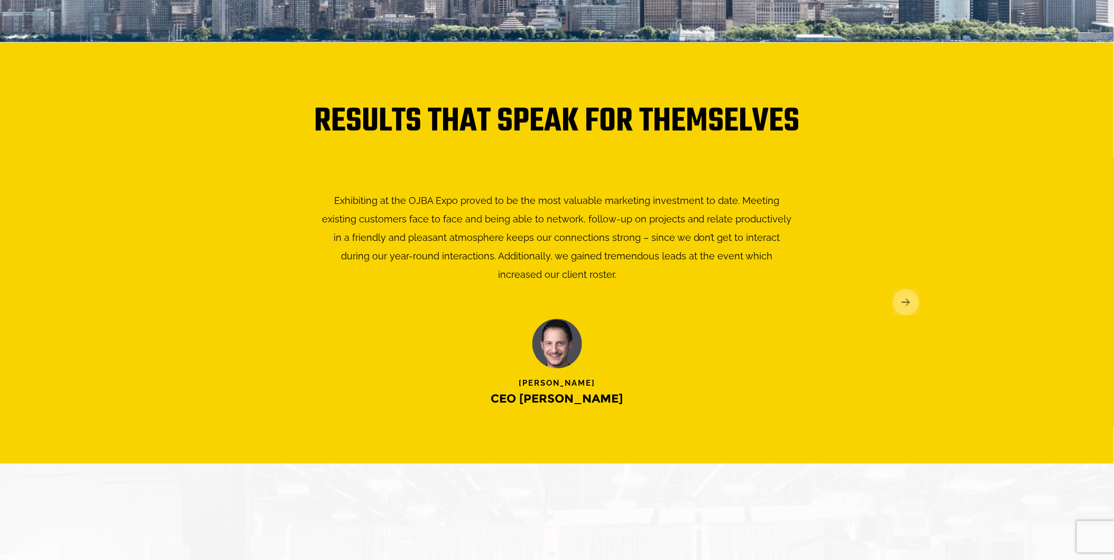
scroll to position [1852, 0]
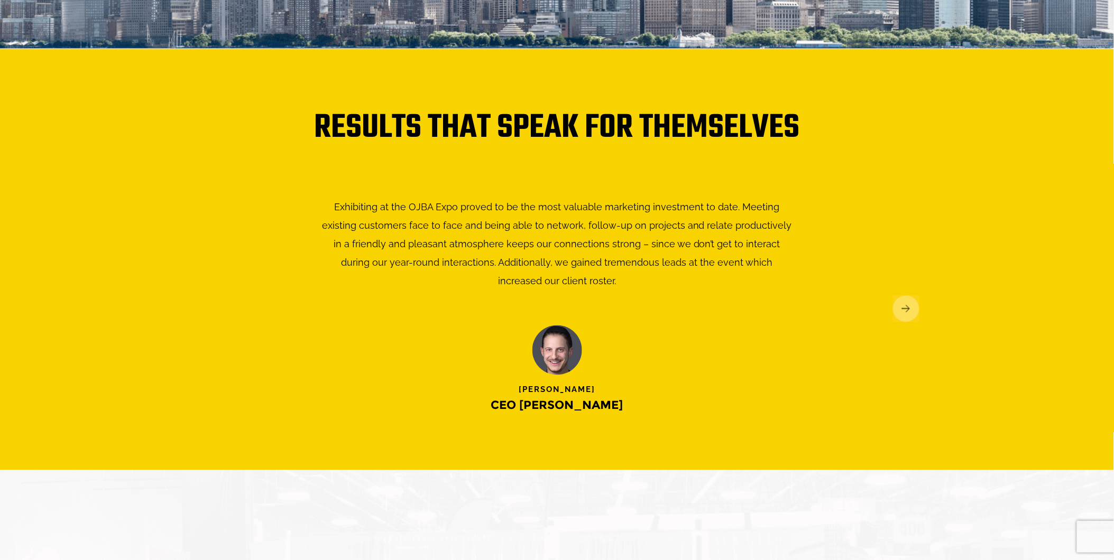
click at [906, 296] on img at bounding box center [906, 309] width 26 height 27
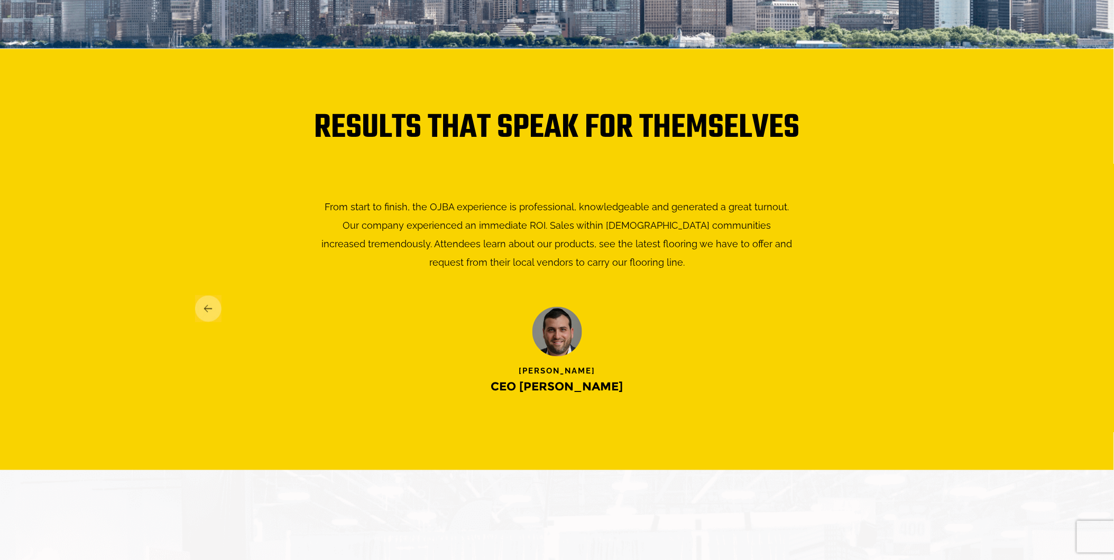
click at [906, 296] on img at bounding box center [906, 309] width 26 height 27
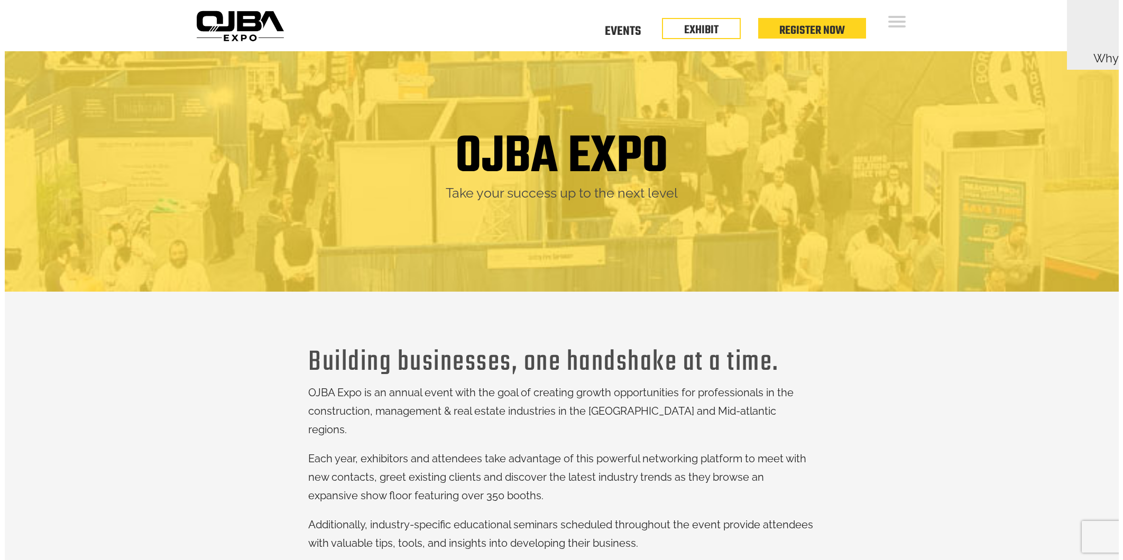
scroll to position [900, 0]
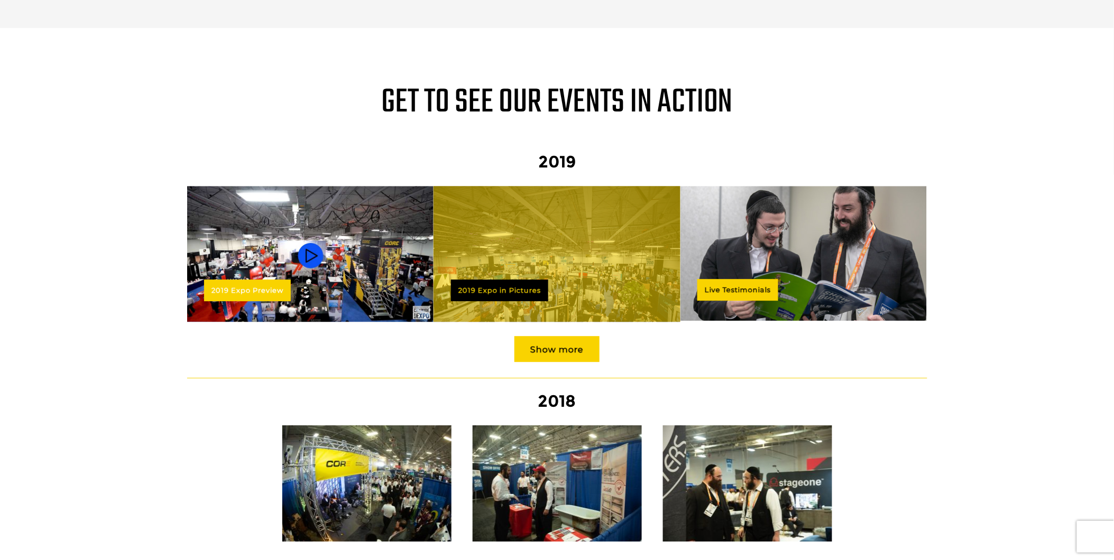
click at [252, 280] on link "2019 Expo Preview" at bounding box center [247, 291] width 87 height 22
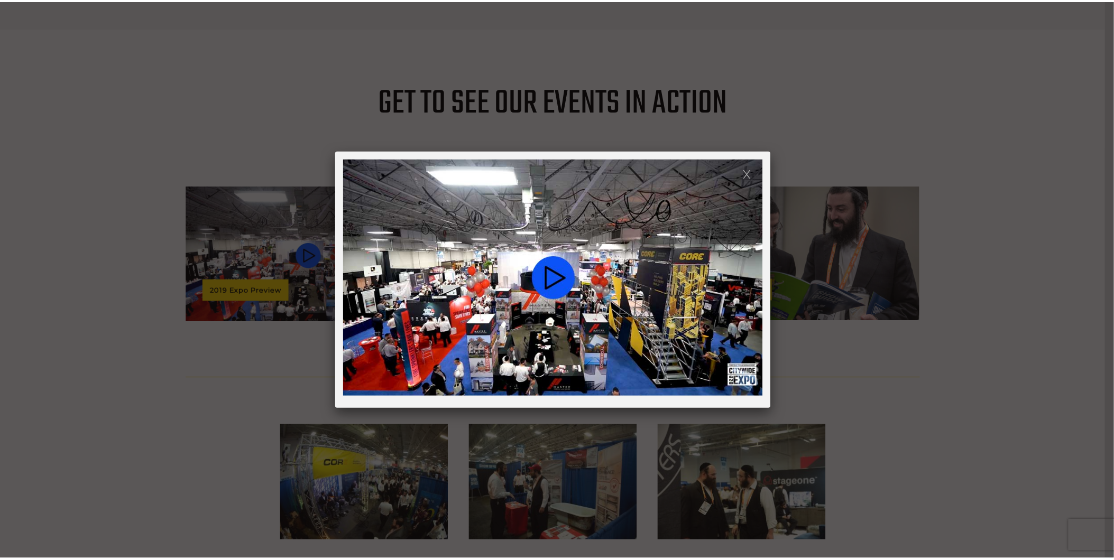
scroll to position [0, 0]
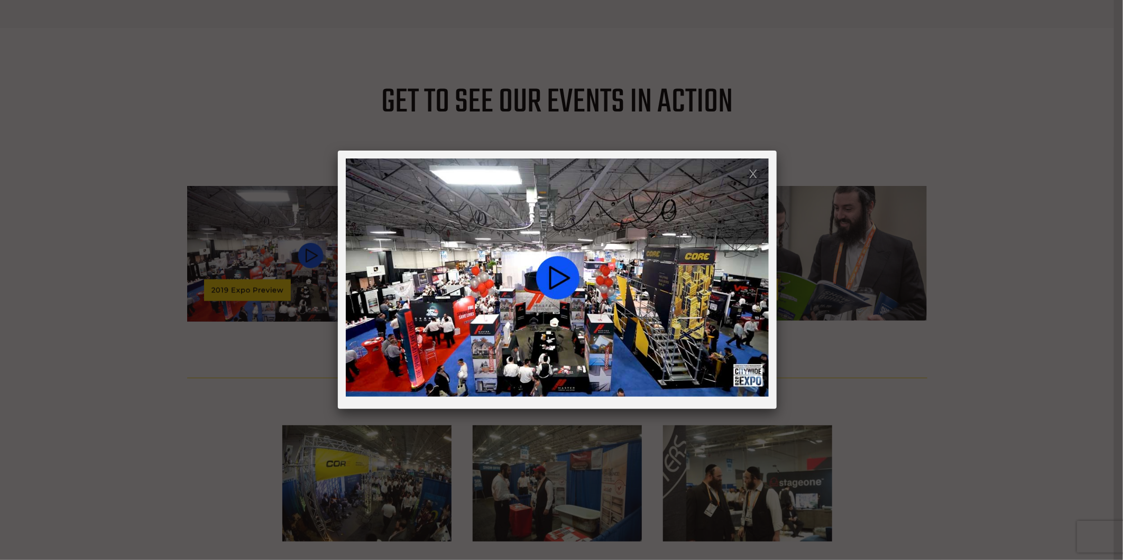
click at [753, 171] on link at bounding box center [753, 173] width 9 height 9
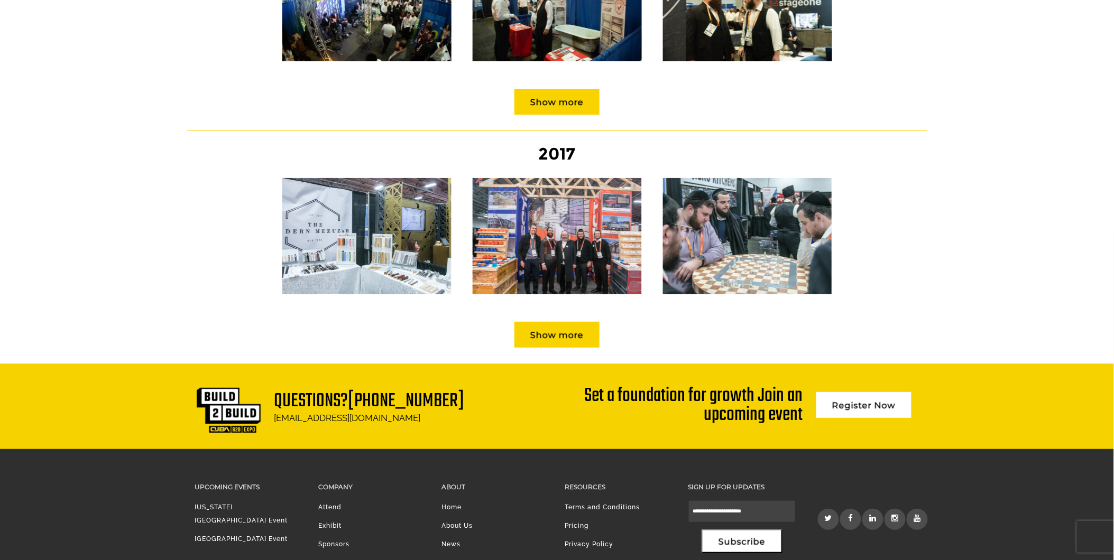
scroll to position [1449, 0]
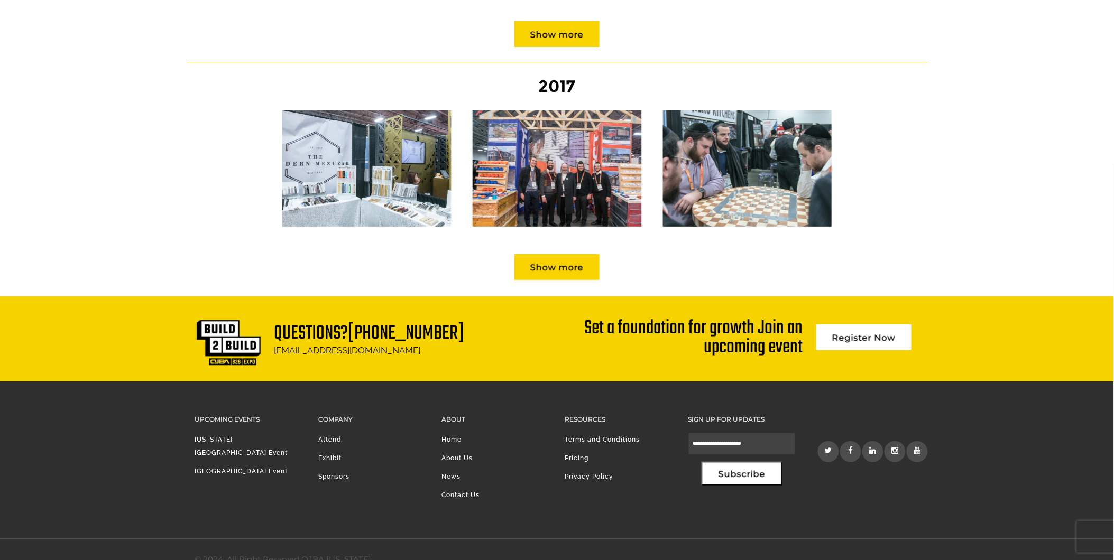
click at [231, 413] on h3 "Upcoming Events" at bounding box center [248, 419] width 107 height 12
click at [220, 413] on h3 "Upcoming Events" at bounding box center [248, 419] width 107 height 12
drag, startPoint x: 220, startPoint y: 399, endPoint x: 220, endPoint y: 413, distance: 13.8
click at [220, 413] on div "Upcoming Events New York Region Event Mid Atlantic Region Event" at bounding box center [248, 448] width 107 height 70
click at [220, 436] on link "[US_STATE][GEOGRAPHIC_DATA] Event" at bounding box center [241, 446] width 93 height 21
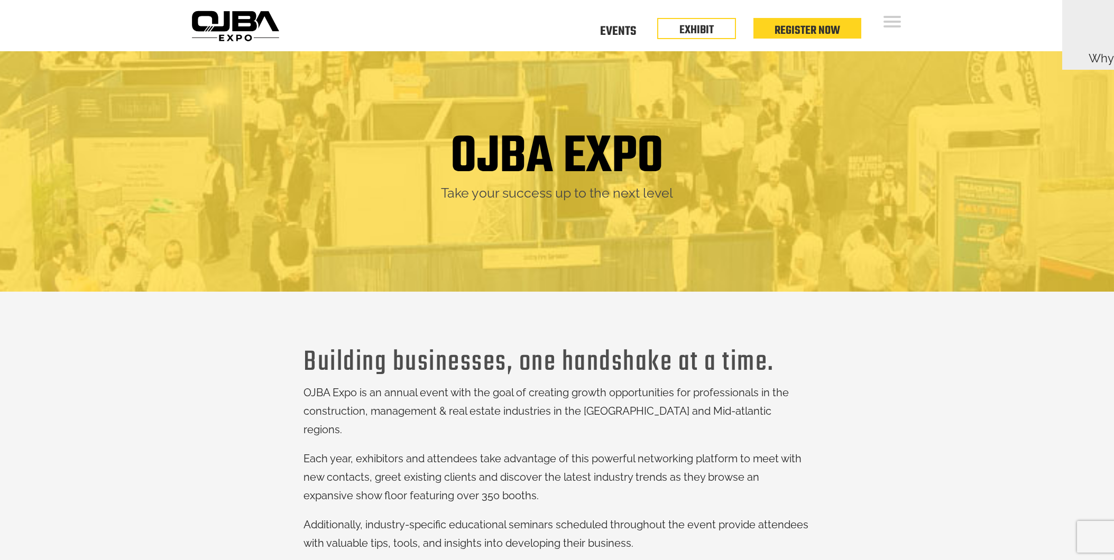
scroll to position [1449, 0]
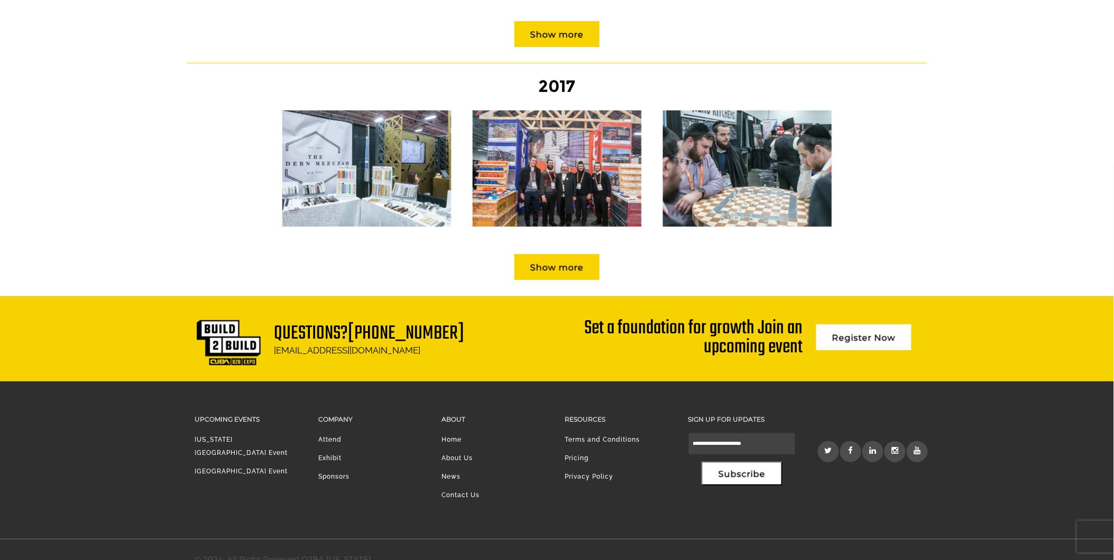
click at [228, 465] on li "[GEOGRAPHIC_DATA] Event" at bounding box center [248, 474] width 107 height 19
click at [227, 468] on link "[GEOGRAPHIC_DATA] Event" at bounding box center [241, 471] width 93 height 7
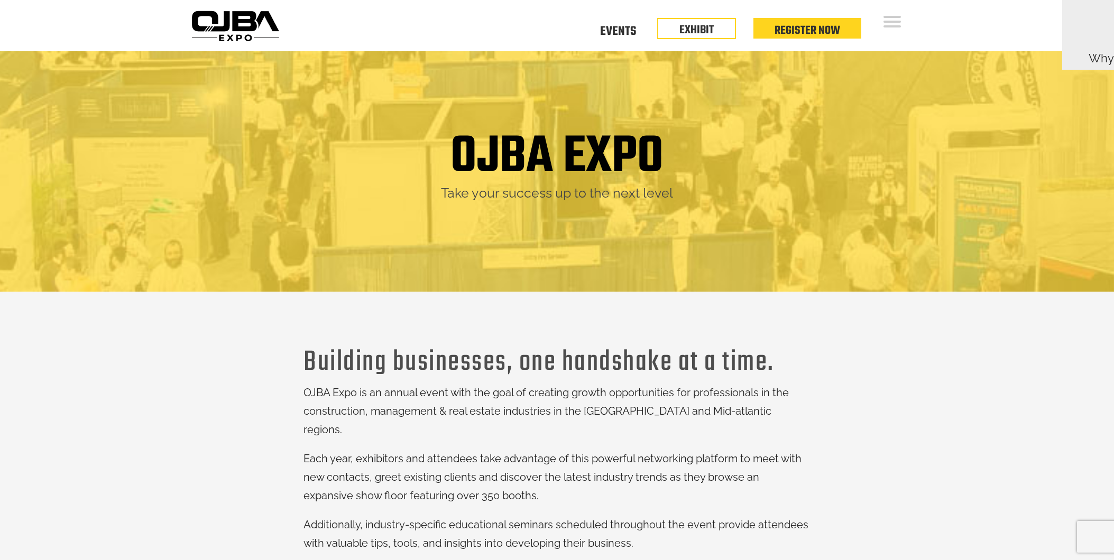
scroll to position [1449, 0]
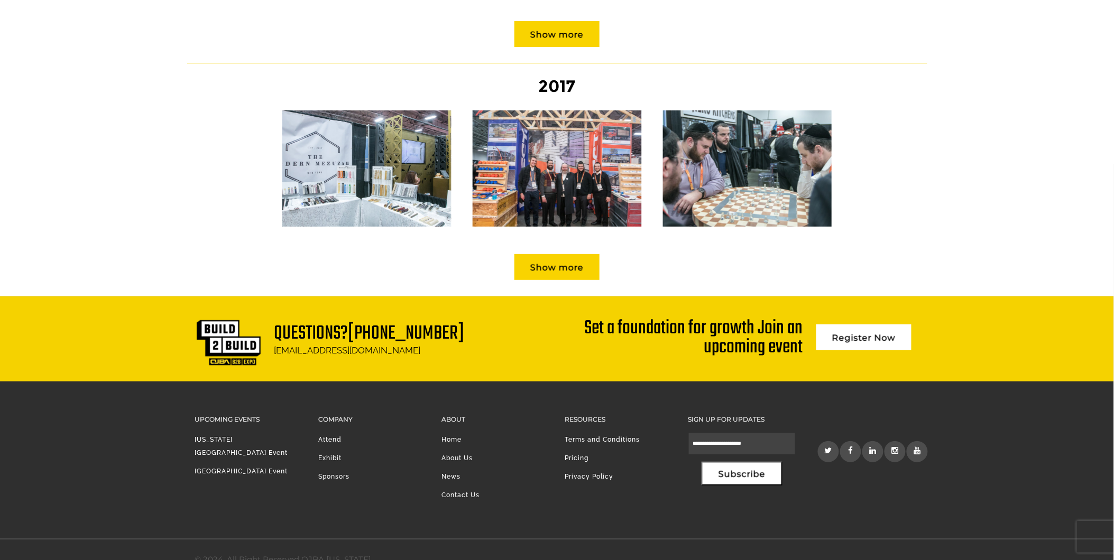
click at [324, 471] on li "Sponsors" at bounding box center [371, 480] width 107 height 19
click at [327, 471] on li "Sponsors" at bounding box center [371, 480] width 107 height 19
click at [328, 471] on li "Sponsors" at bounding box center [371, 480] width 107 height 19
click at [328, 452] on li "Exhibit" at bounding box center [371, 461] width 107 height 19
click at [328, 434] on li "Attend" at bounding box center [371, 443] width 107 height 19
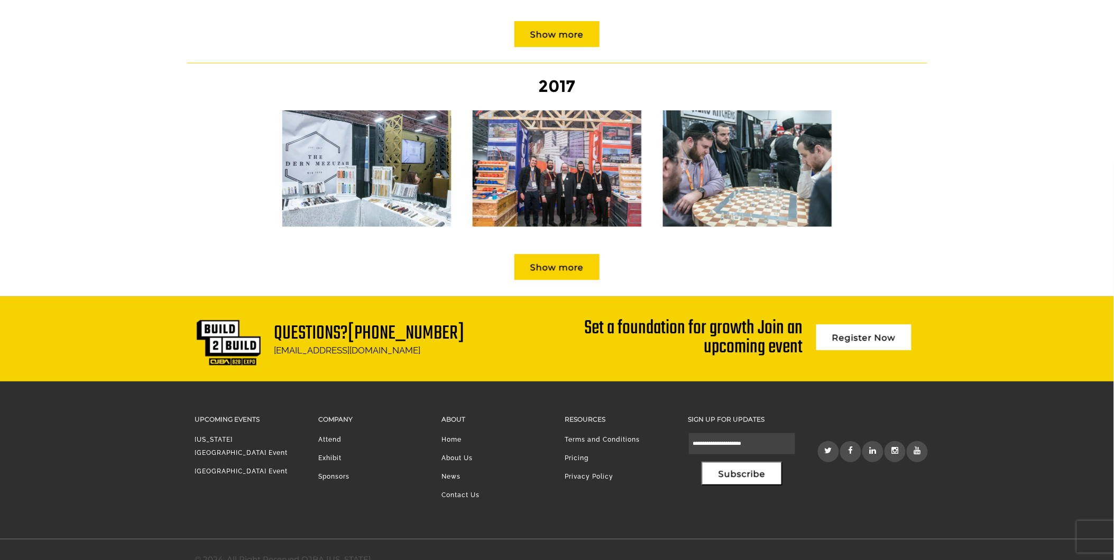
click at [334, 413] on h3 "Company" at bounding box center [371, 419] width 107 height 12
click at [455, 473] on link "News" at bounding box center [450, 476] width 19 height 7
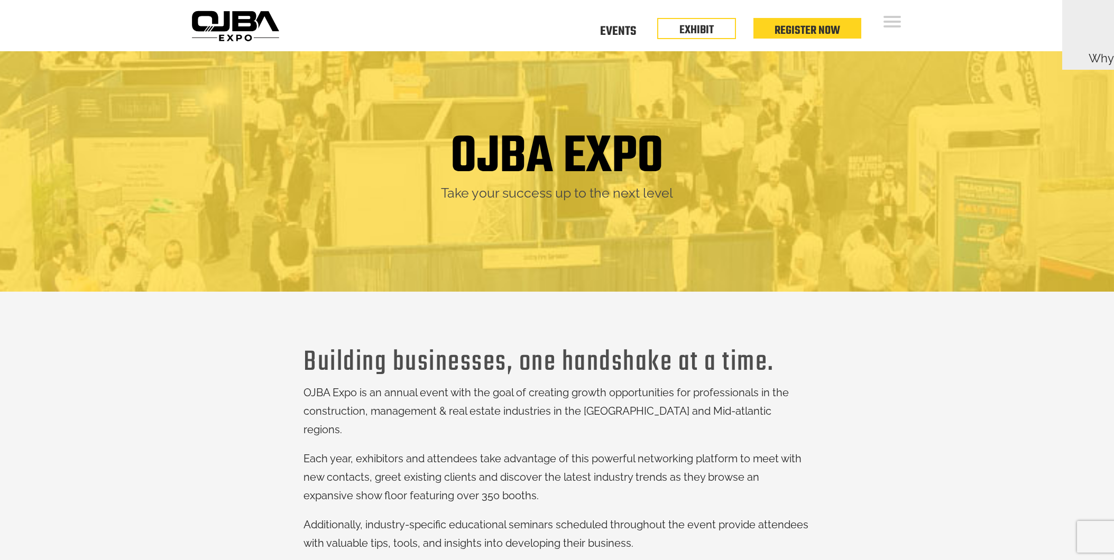
scroll to position [1449, 0]
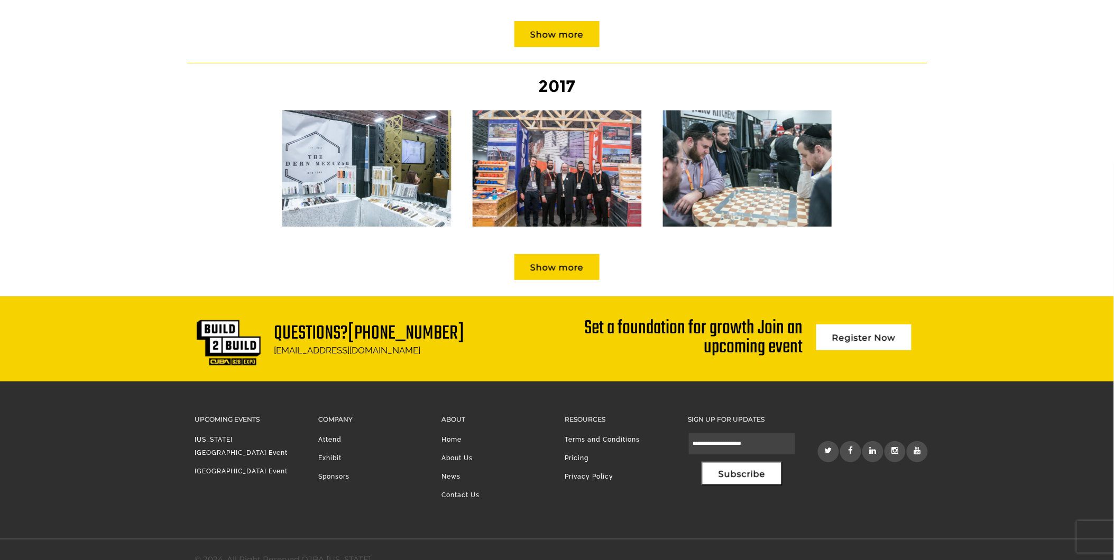
click at [578, 455] on link "Pricing" at bounding box center [577, 458] width 24 height 7
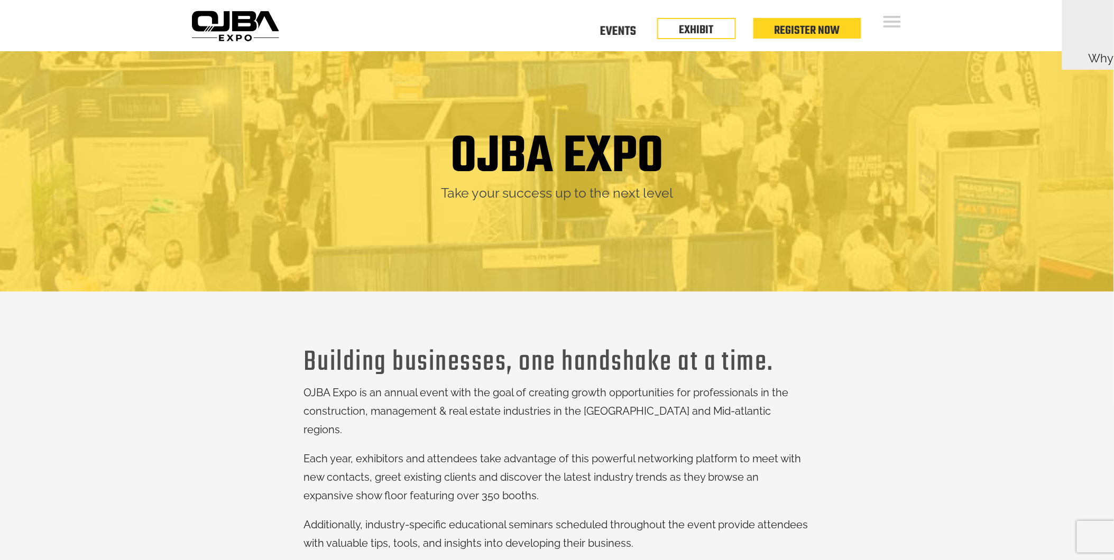
drag, startPoint x: 463, startPoint y: 235, endPoint x: 29, endPoint y: 326, distance: 444.0
click at [463, 235] on div "OJBA EXPO Take your success up to the next level" at bounding box center [557, 171] width 1114 height 241
drag, startPoint x: 294, startPoint y: 141, endPoint x: 281, endPoint y: 120, distance: 24.5
click at [303, 135] on div "OJBA EXPO" at bounding box center [557, 158] width 724 height 54
